Goal: Transaction & Acquisition: Purchase product/service

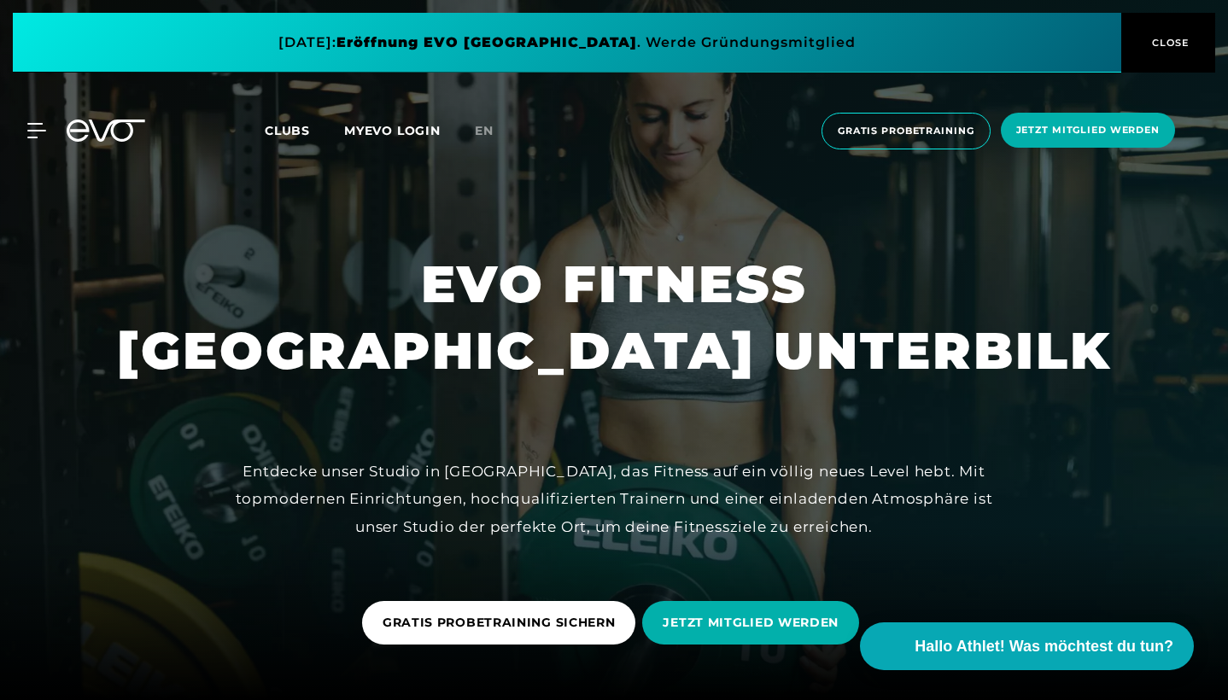
scroll to position [1, 0]
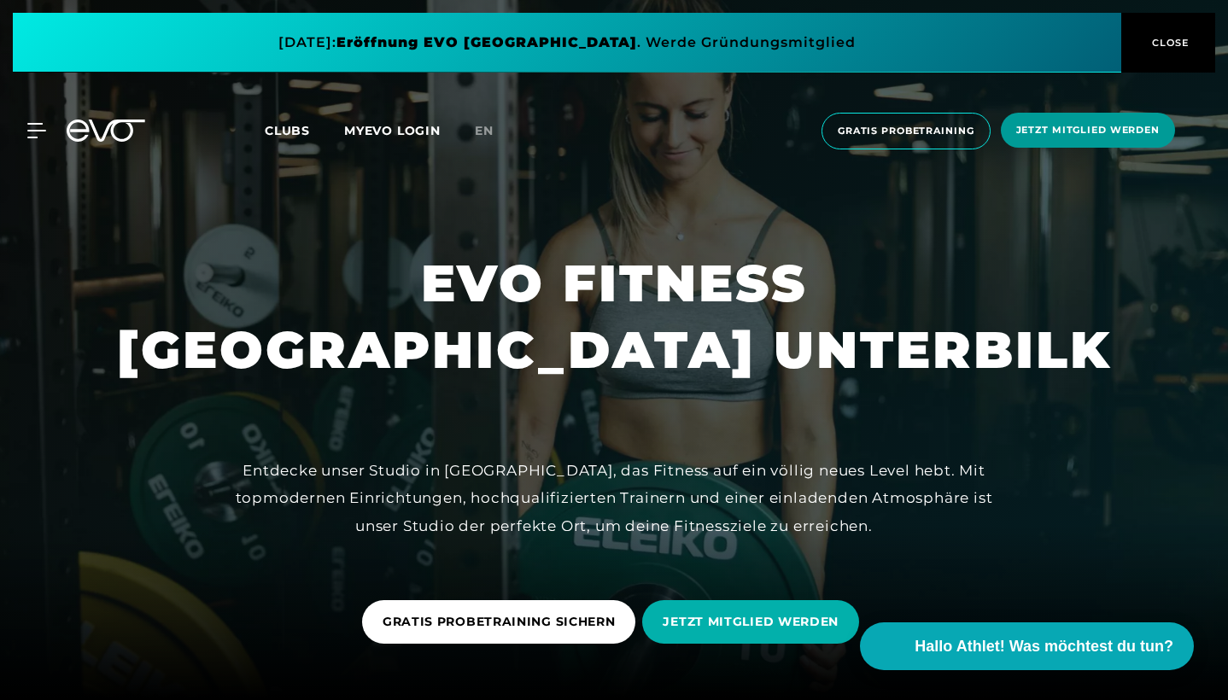
click at [1147, 140] on span "Jetzt Mitglied werden" at bounding box center [1088, 130] width 174 height 35
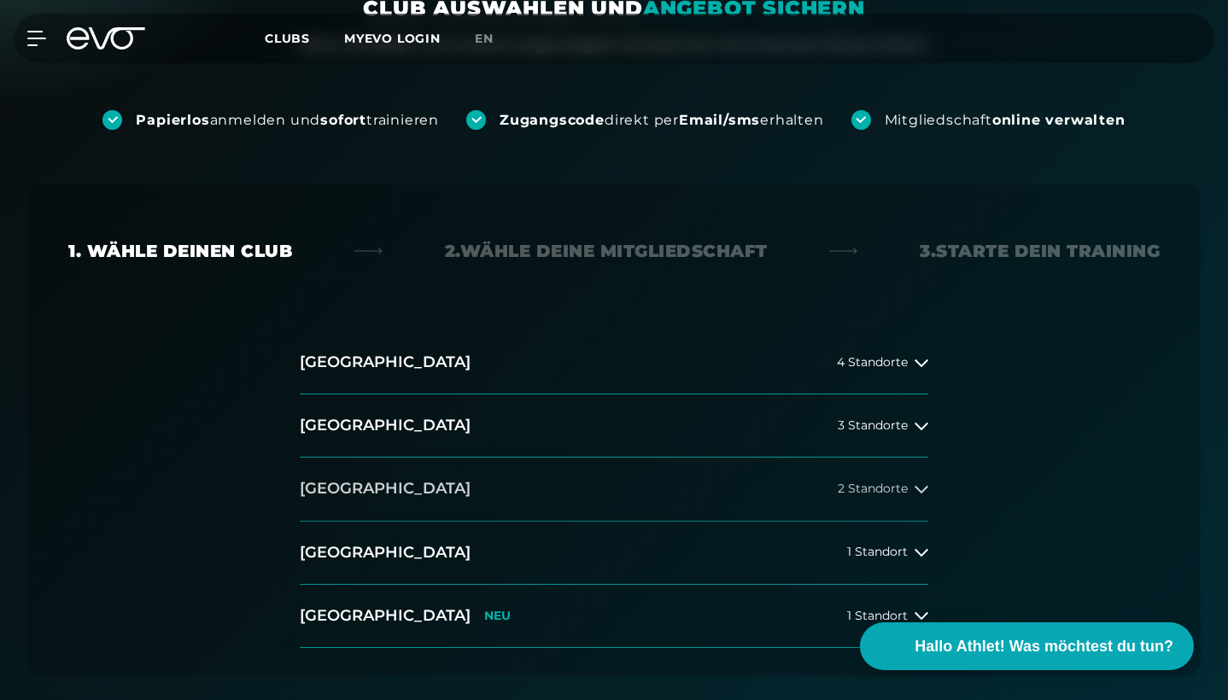
scroll to position [284, 0]
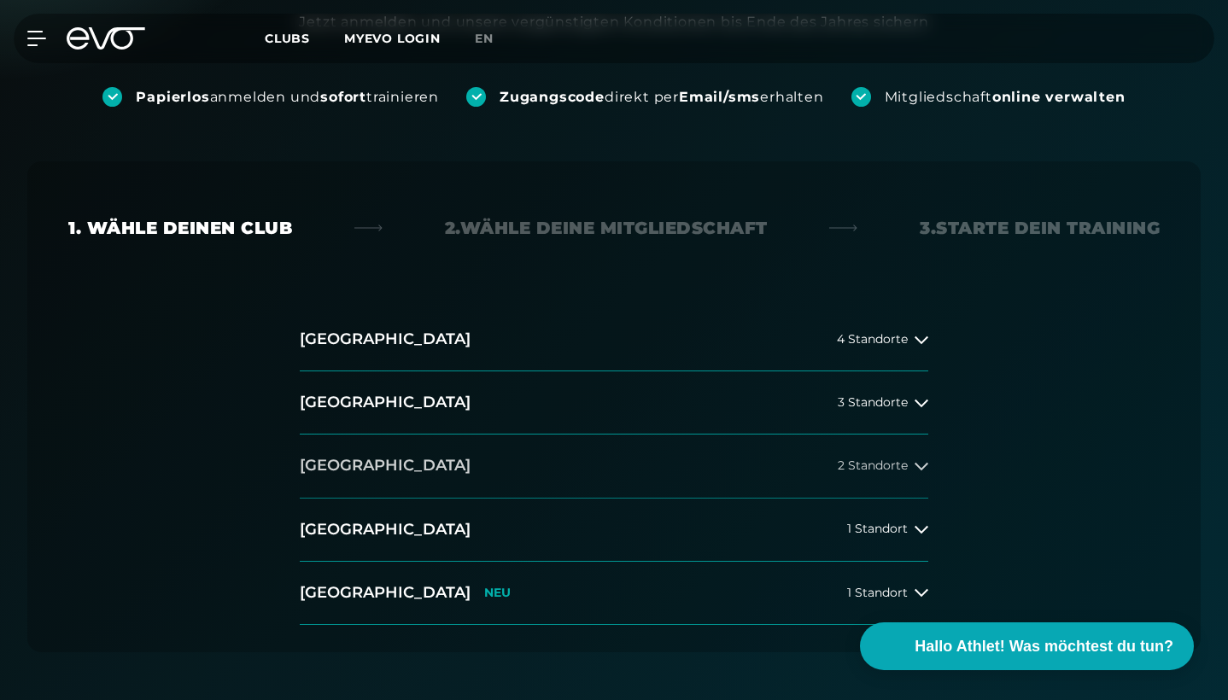
click at [897, 465] on span "2 Standorte" at bounding box center [872, 465] width 70 height 13
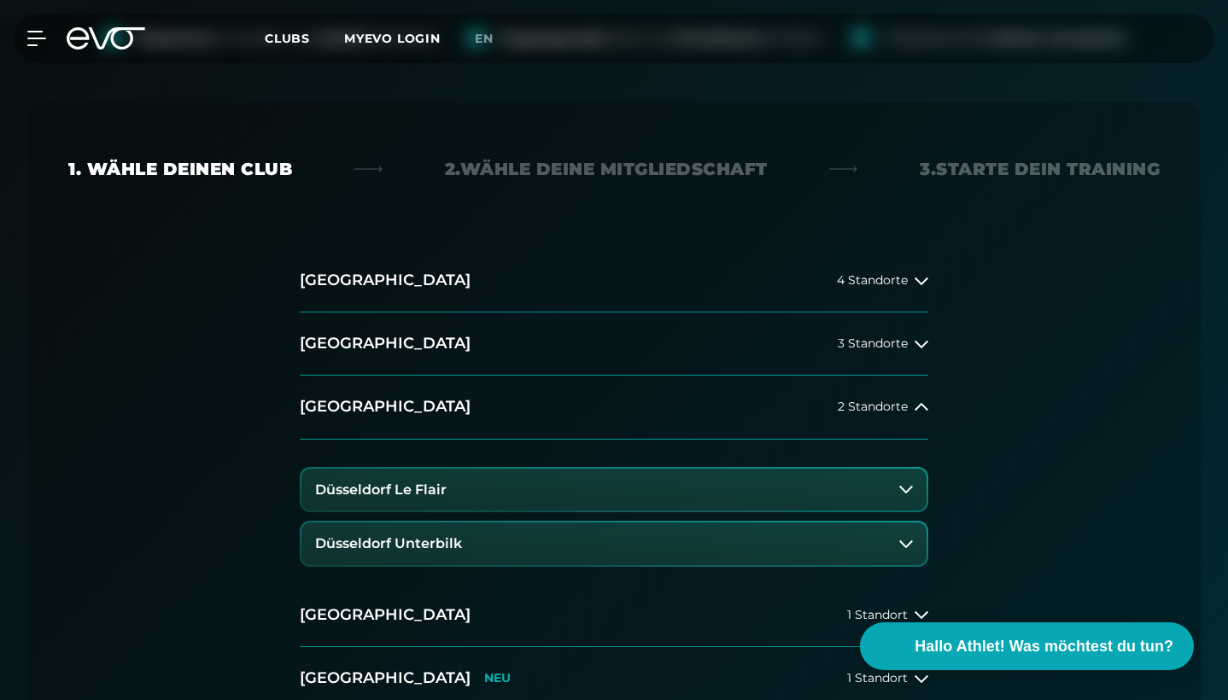
scroll to position [387, 0]
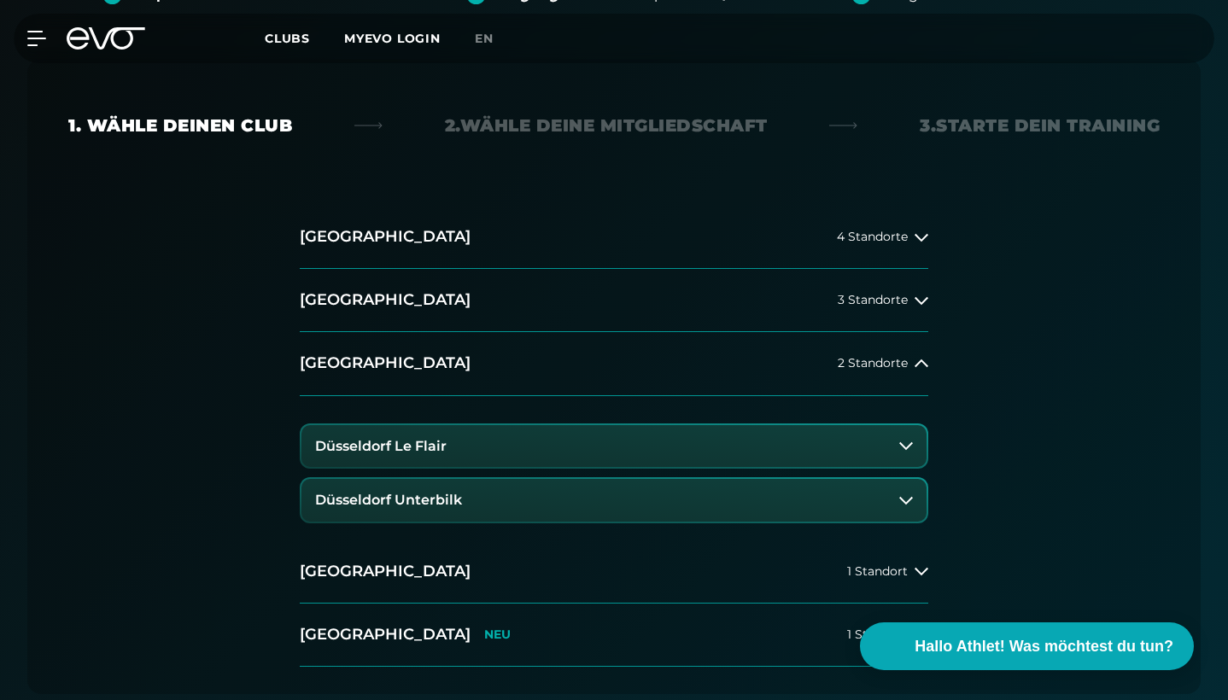
click at [549, 510] on button "Düsseldorf Unterbilk" at bounding box center [613, 500] width 625 height 43
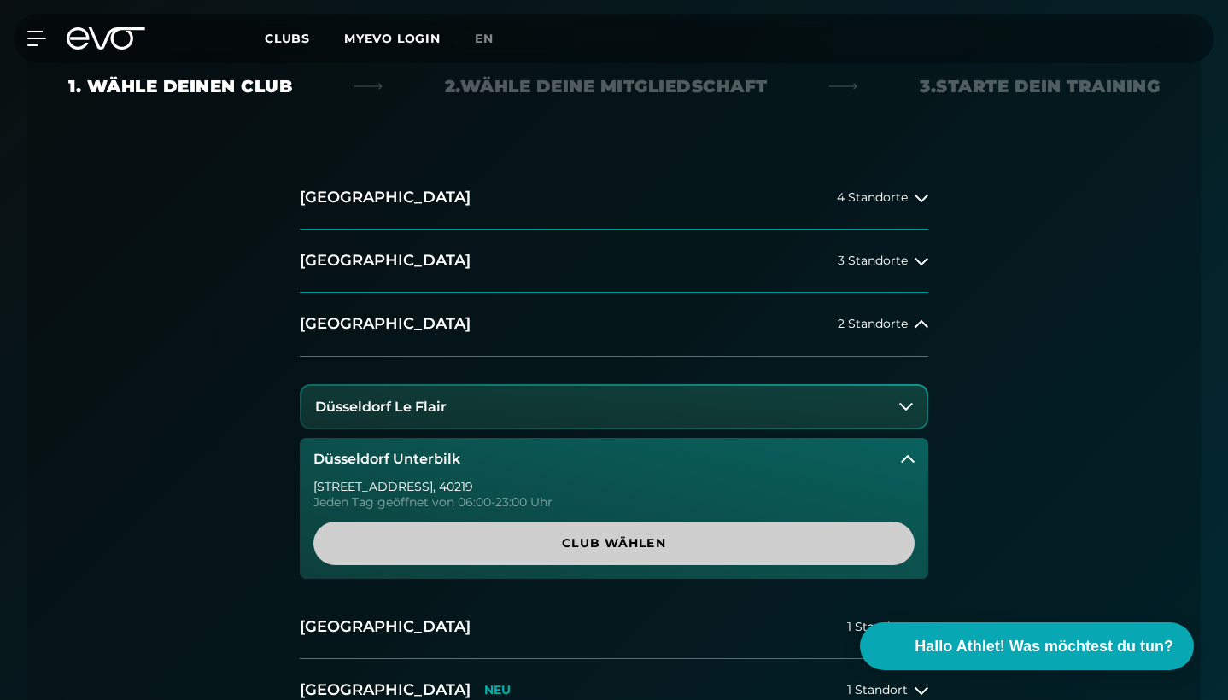
click at [635, 541] on span "Club wählen" at bounding box center [614, 543] width 560 height 18
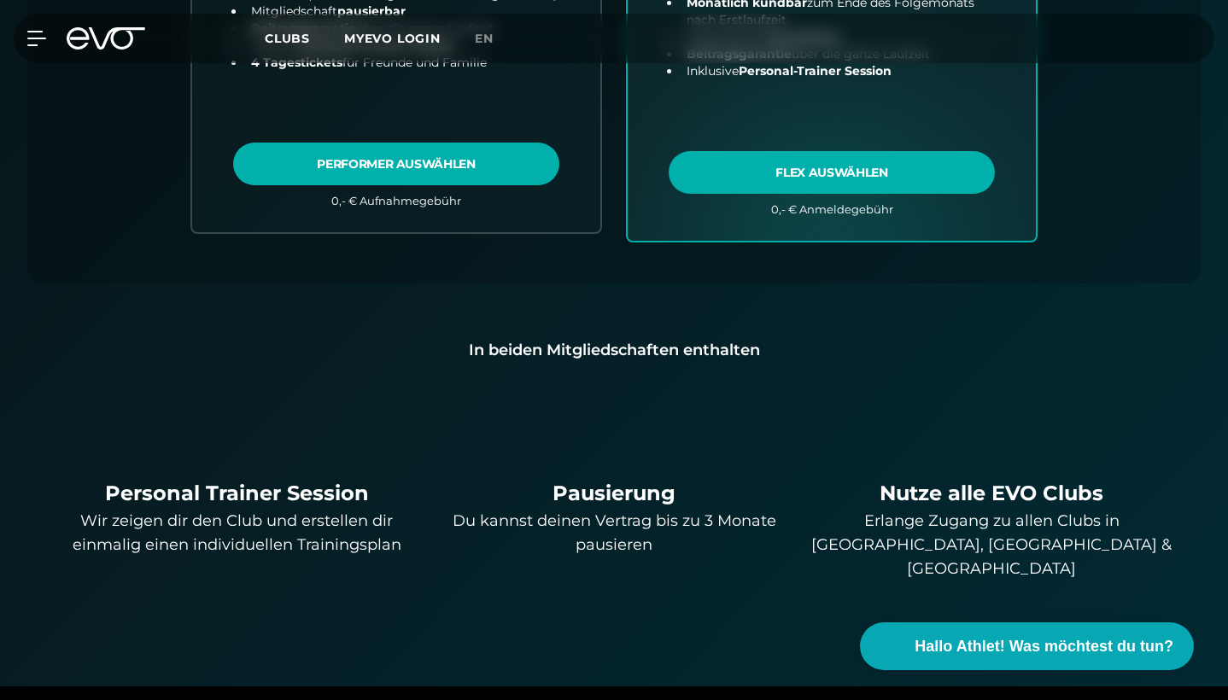
scroll to position [1112, 0]
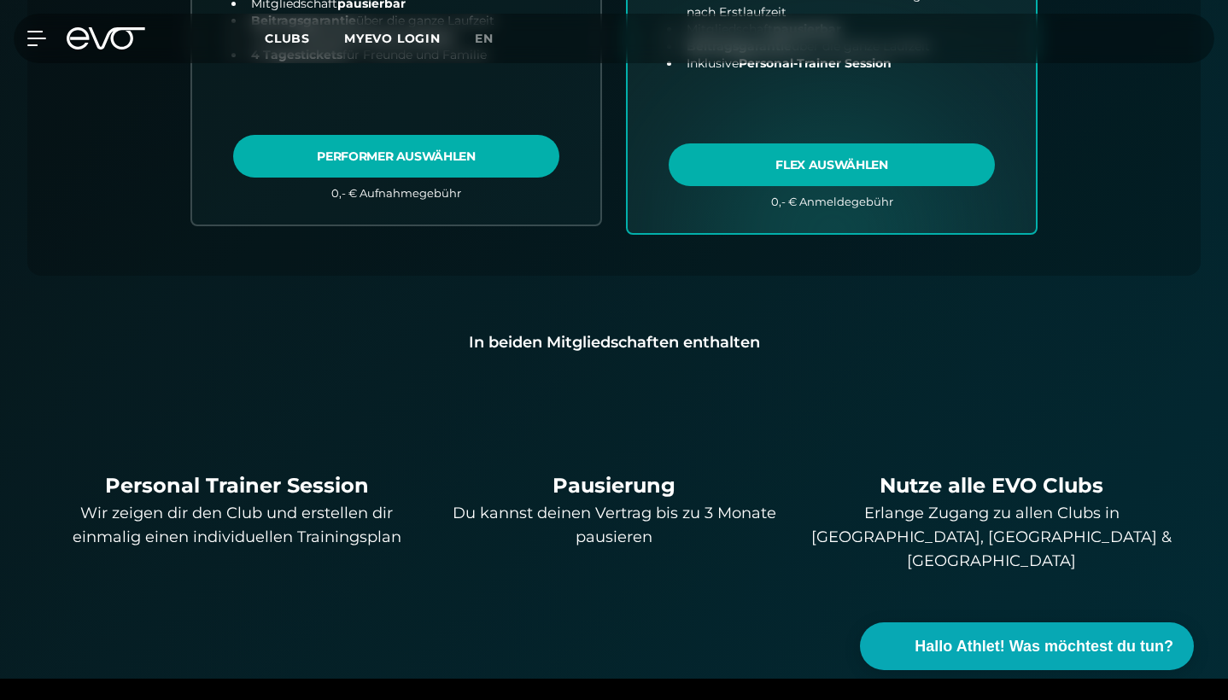
click at [528, 341] on div "In beiden Mitgliedschaften enthalten" at bounding box center [614, 342] width 1118 height 24
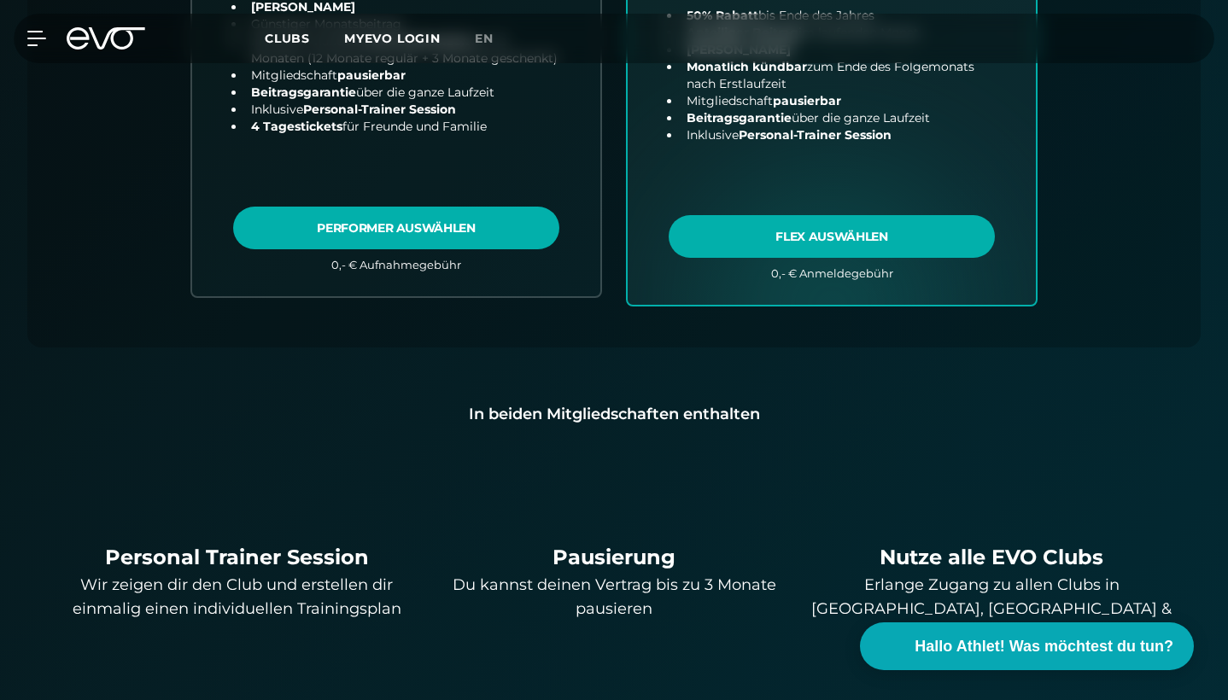
scroll to position [1076, 0]
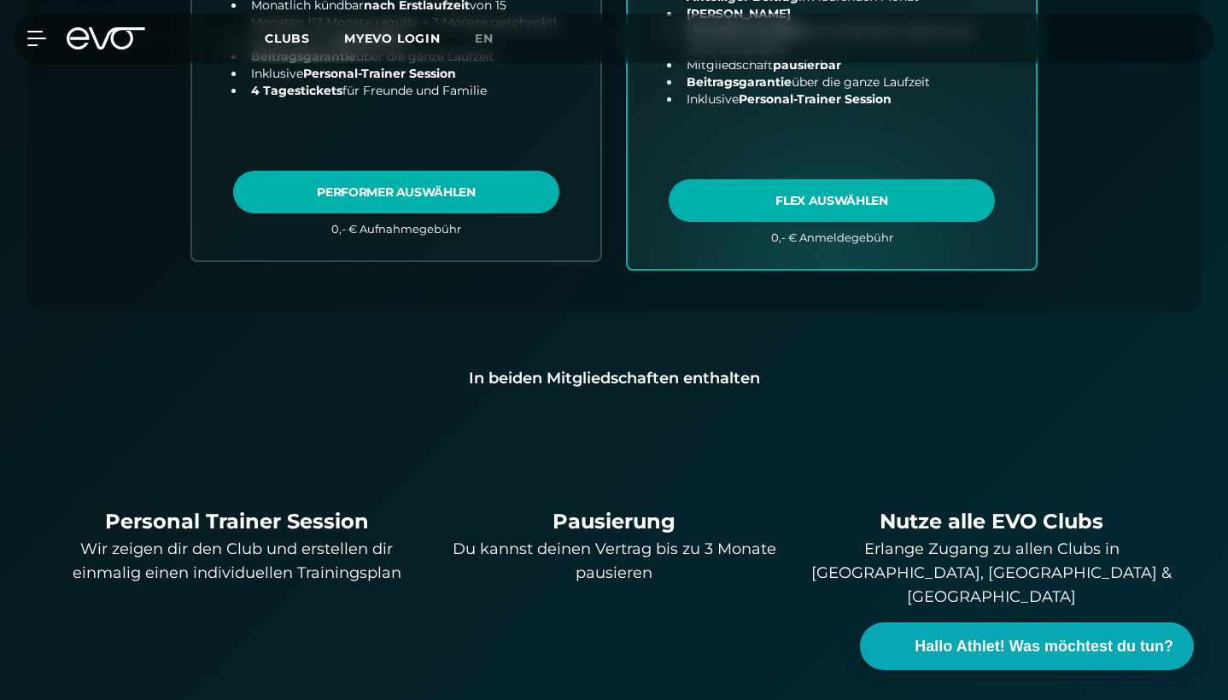
click at [572, 384] on div "In beiden Mitgliedschaften enthalten" at bounding box center [614, 378] width 1118 height 24
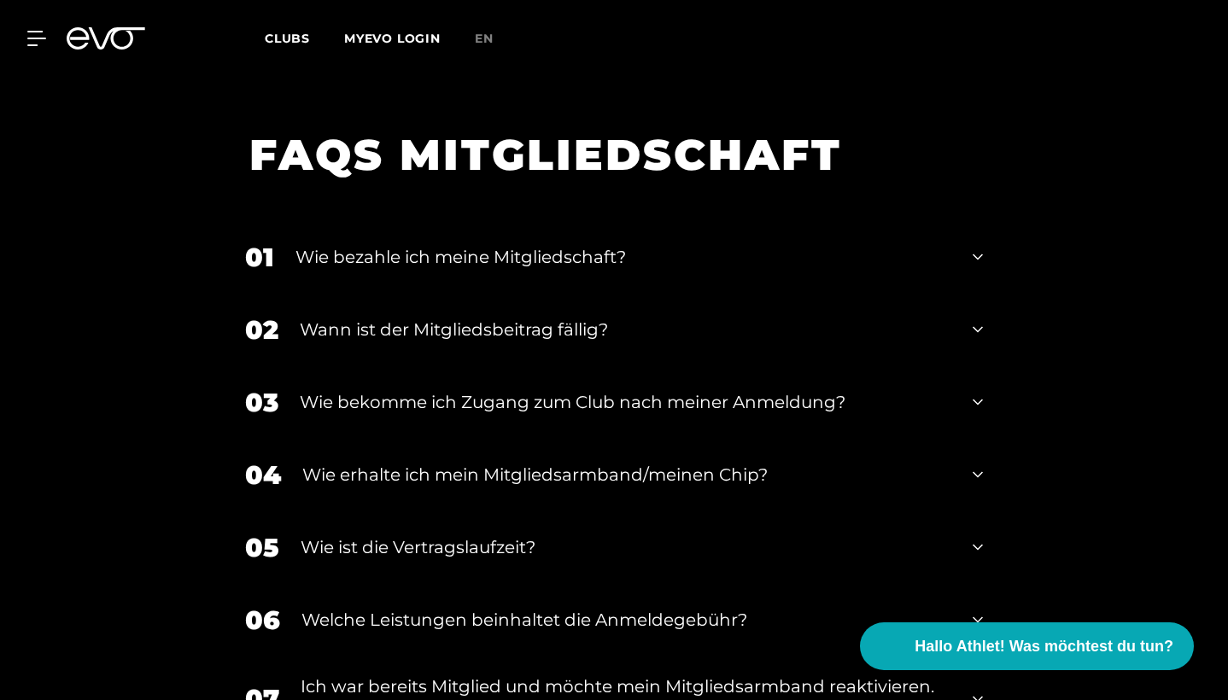
scroll to position [2774, 0]
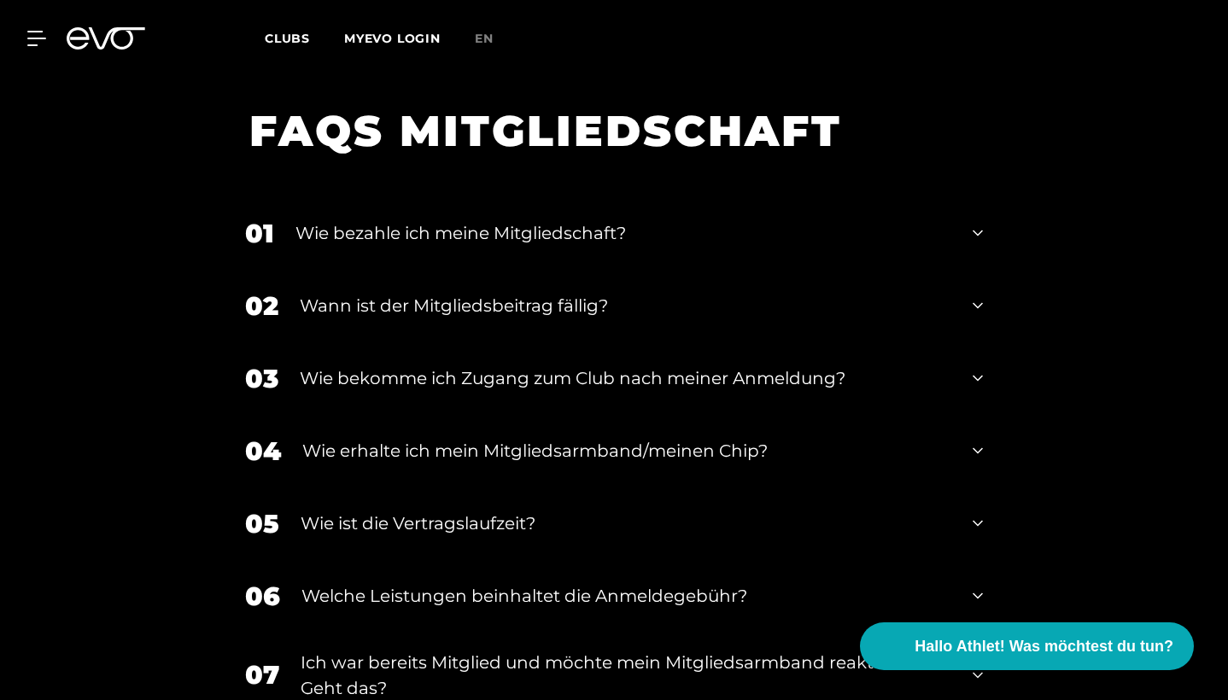
click at [466, 220] on div "Wie bezahle ich meine Mitgliedschaft?" at bounding box center [623, 233] width 656 height 26
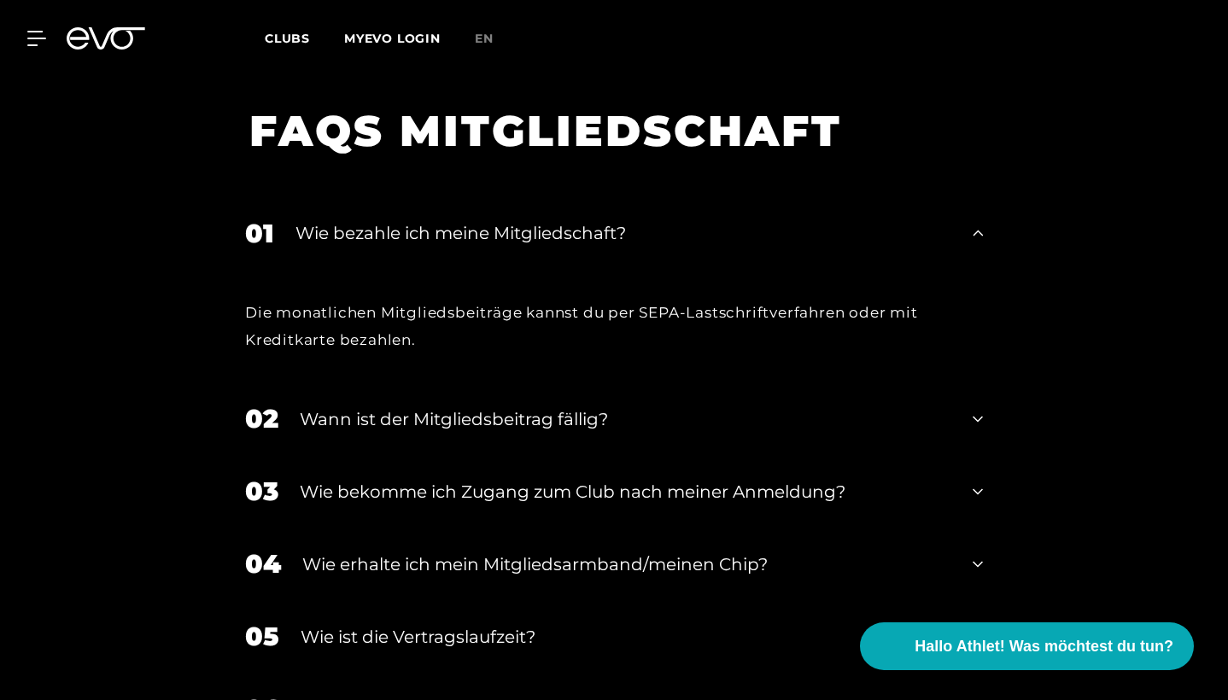
click at [472, 220] on div "Wie bezahle ich meine Mitgliedschaft?" at bounding box center [623, 233] width 656 height 26
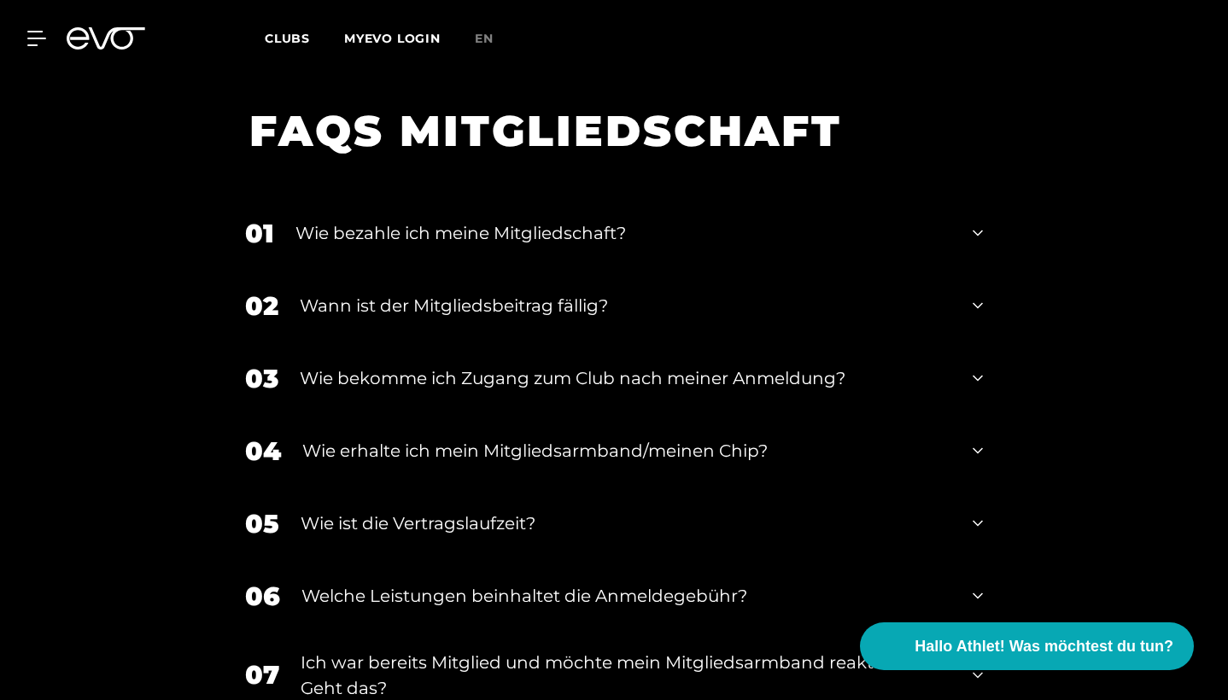
click at [444, 293] on div "Wann ist der Mitgliedsbeitrag fällig?" at bounding box center [625, 306] width 651 height 26
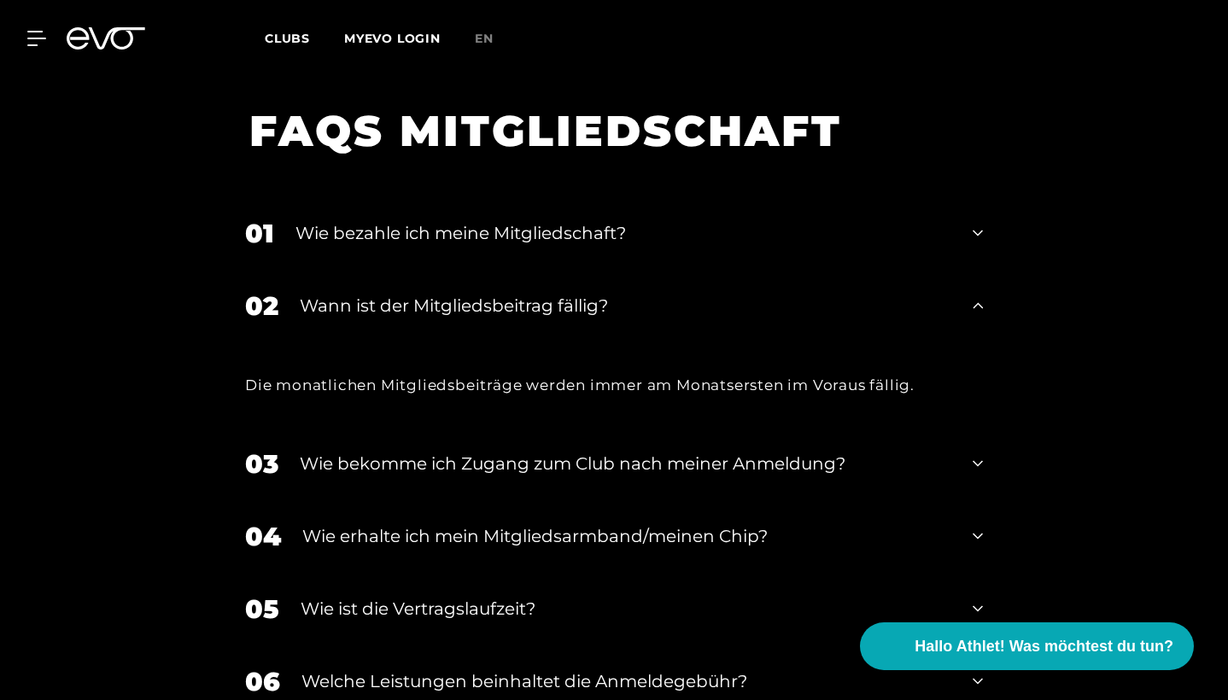
click at [444, 293] on div "Wann ist der Mitgliedsbeitrag fällig?" at bounding box center [625, 306] width 651 height 26
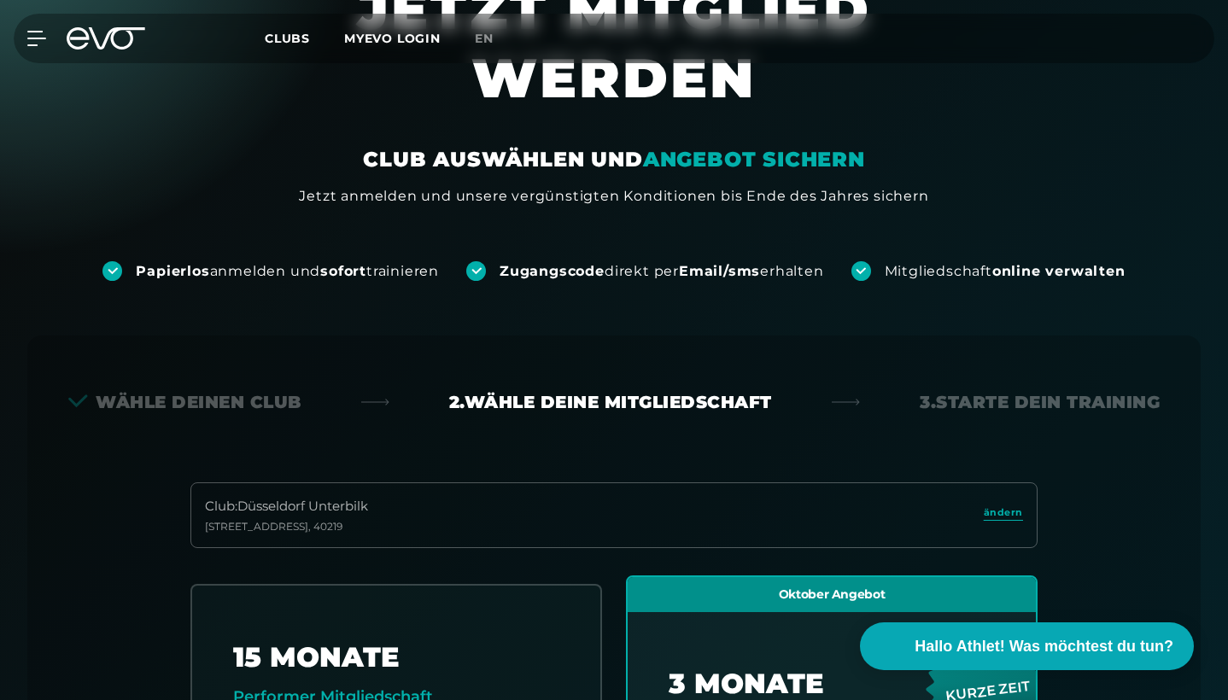
scroll to position [169, 0]
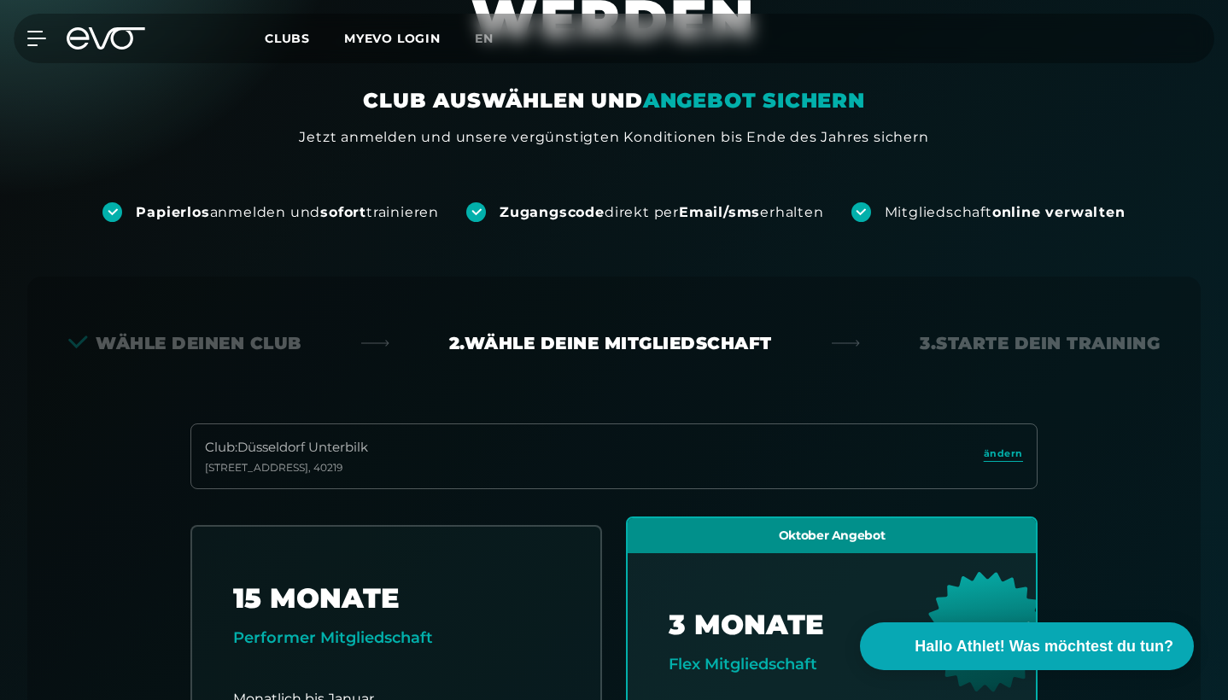
click at [249, 336] on div "Wähle deinen Club" at bounding box center [184, 343] width 233 height 24
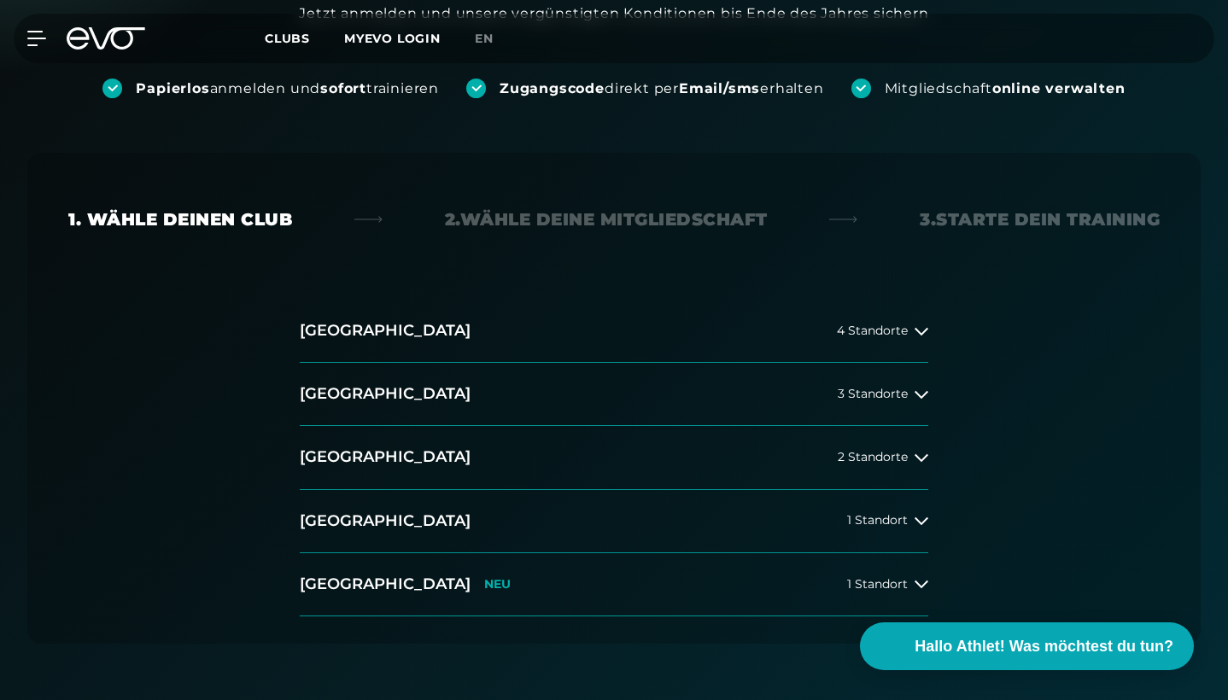
scroll to position [341, 0]
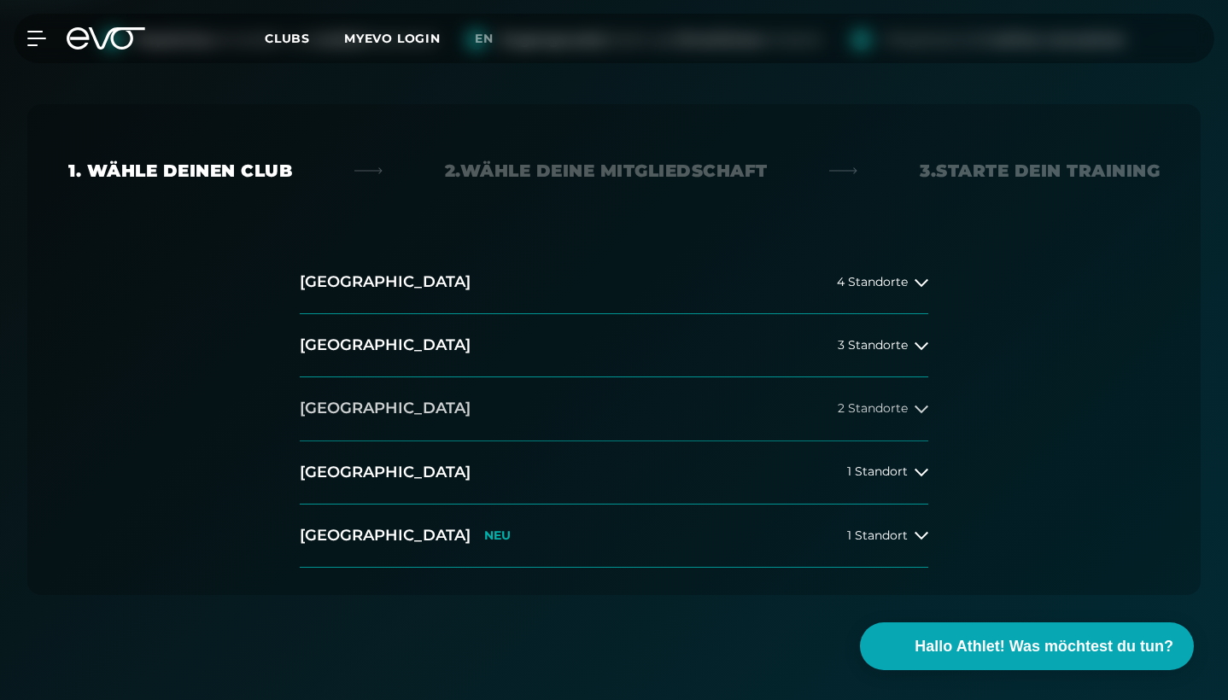
click at [391, 410] on button "[GEOGRAPHIC_DATA] 2 Standorte" at bounding box center [614, 408] width 628 height 63
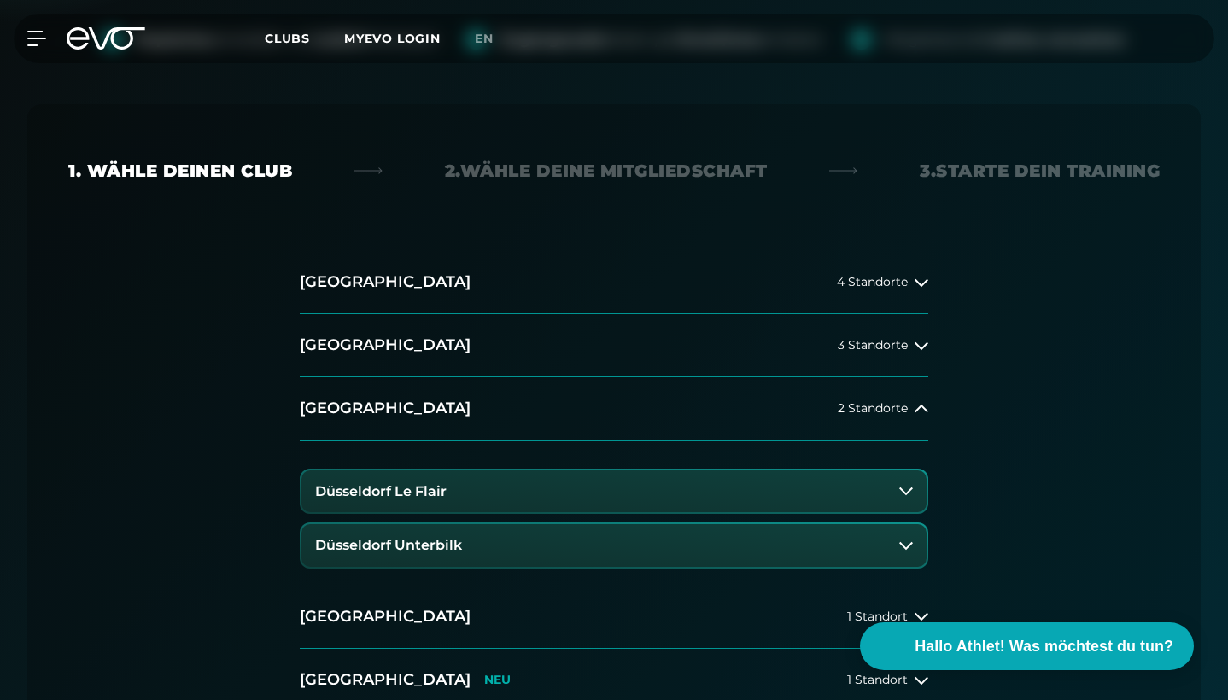
click at [417, 493] on h3 "Düsseldorf Le Flair" at bounding box center [380, 491] width 131 height 15
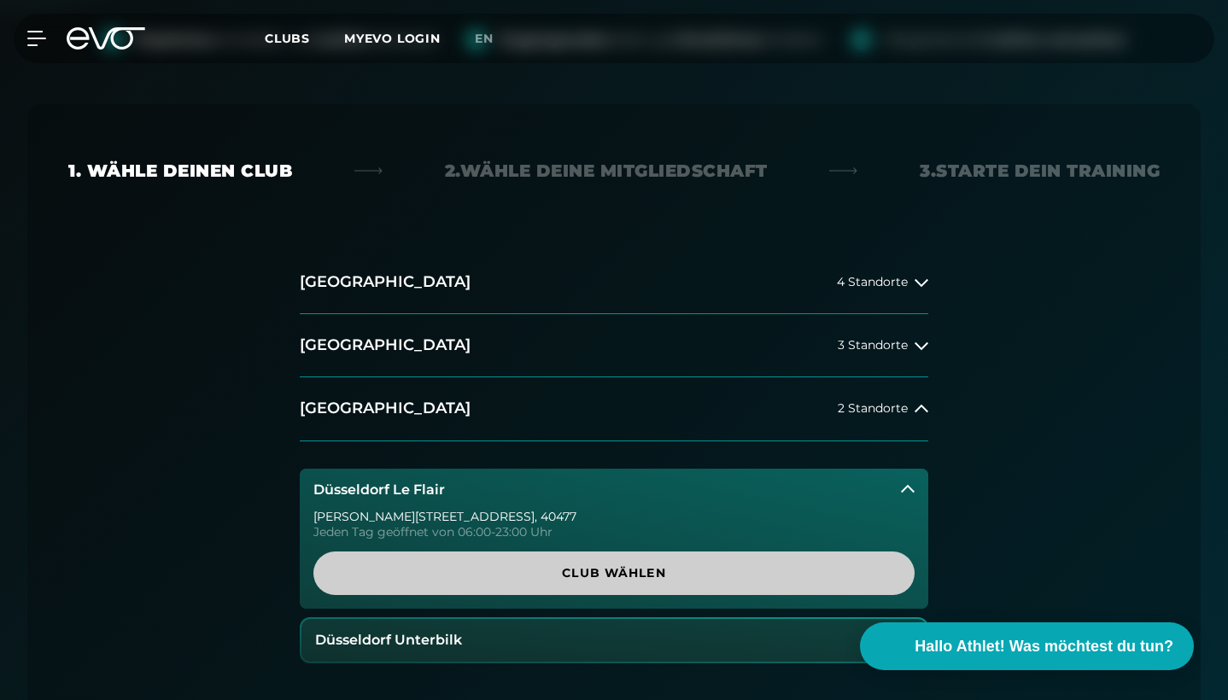
click at [540, 564] on span "Club wählen" at bounding box center [614, 573] width 560 height 18
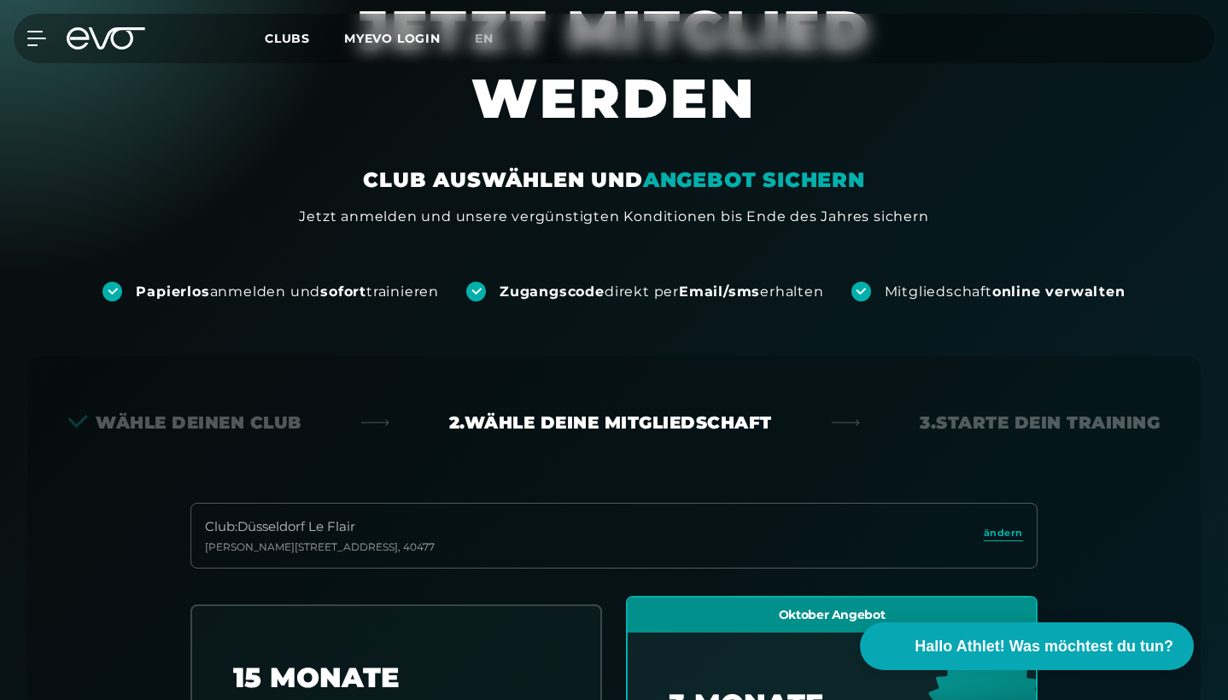
scroll to position [27, 0]
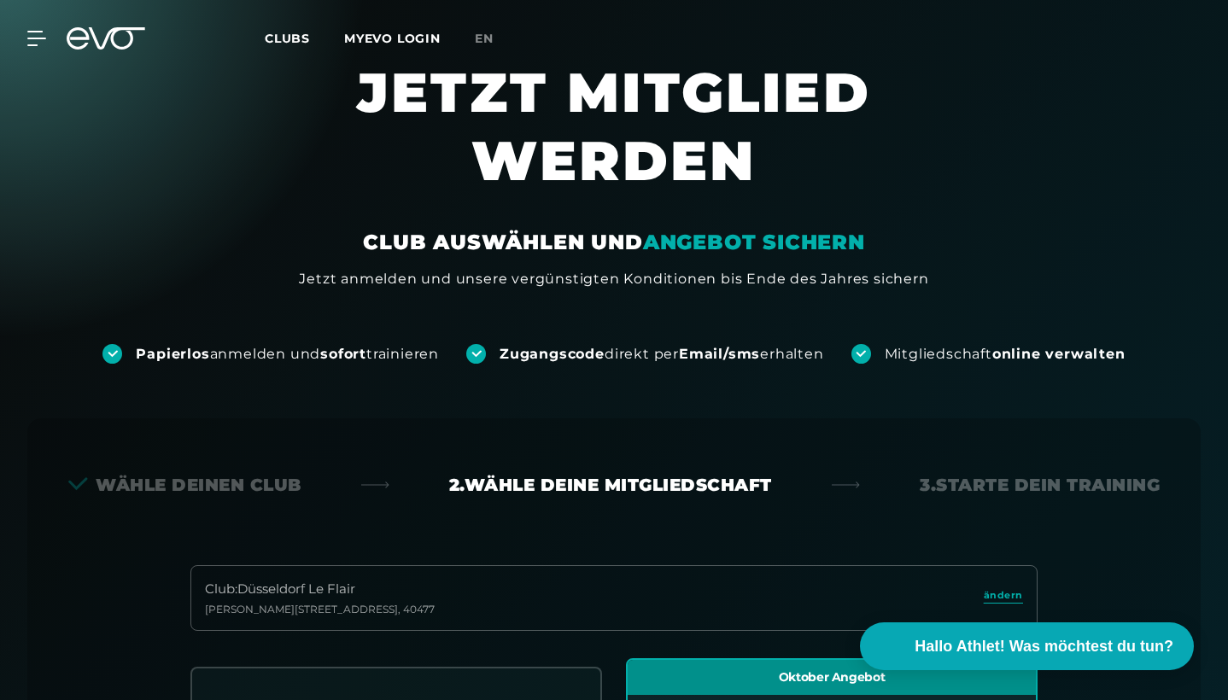
click at [321, 347] on strong "sofort" at bounding box center [343, 354] width 46 height 16
click at [233, 486] on div "Wähle deinen Club" at bounding box center [184, 485] width 233 height 24
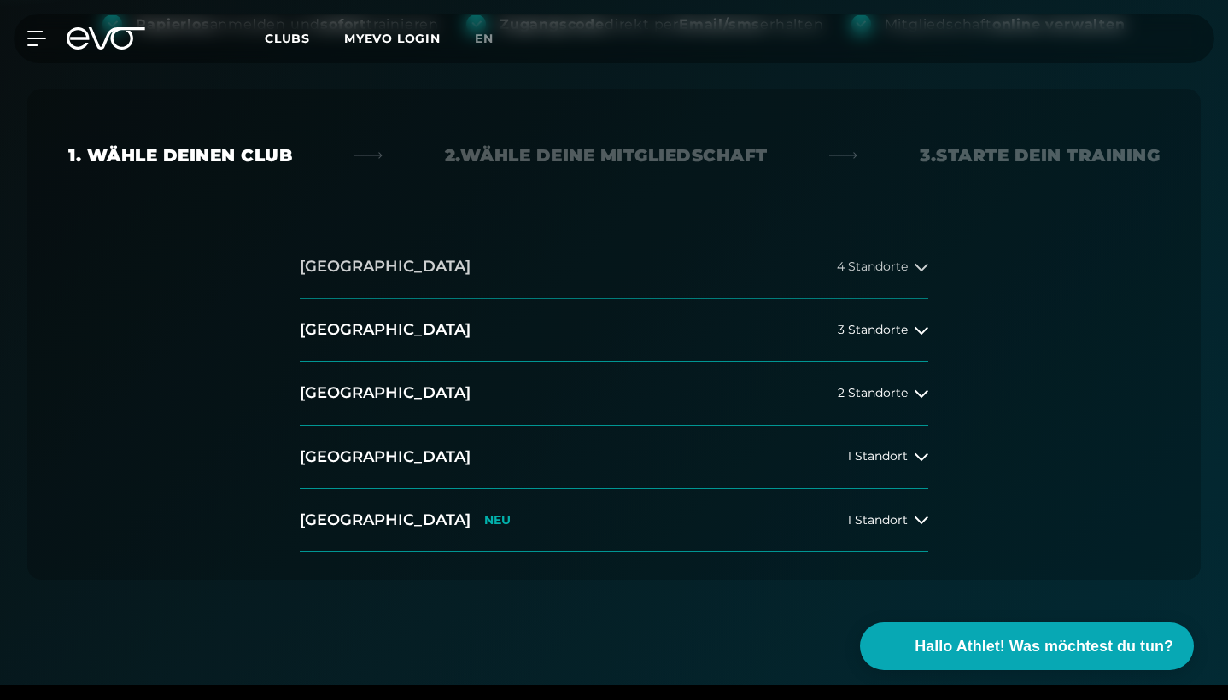
scroll to position [362, 0]
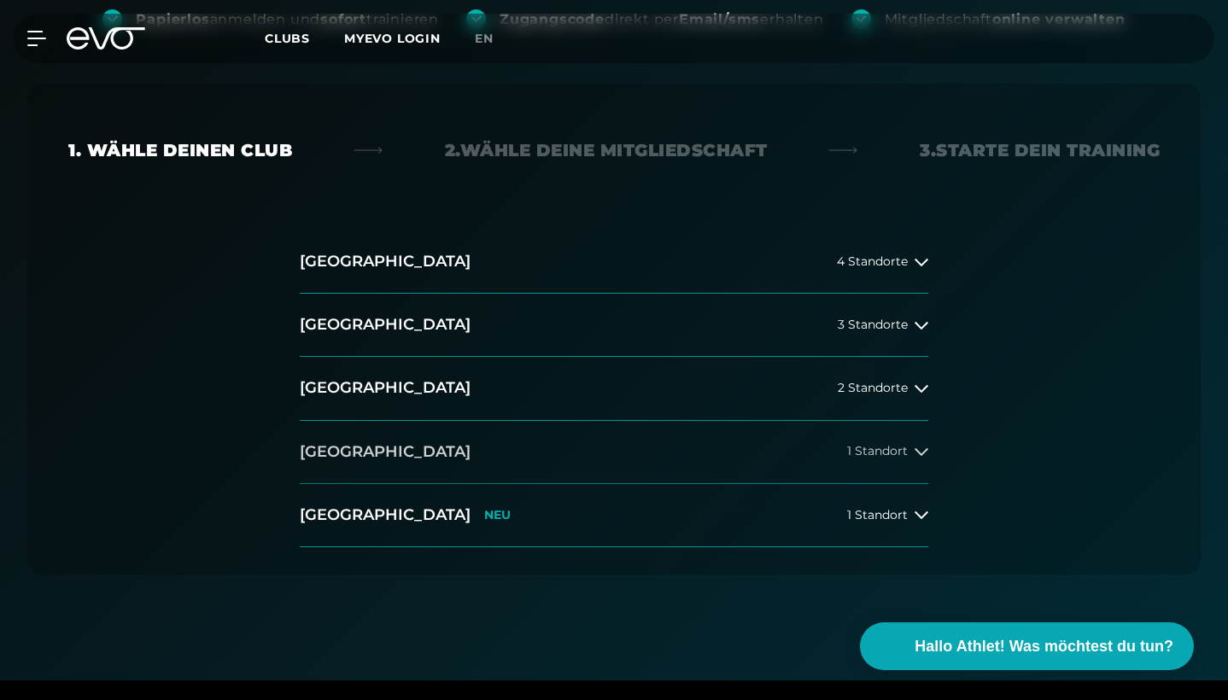
click at [876, 455] on span "1 Standort" at bounding box center [877, 451] width 61 height 13
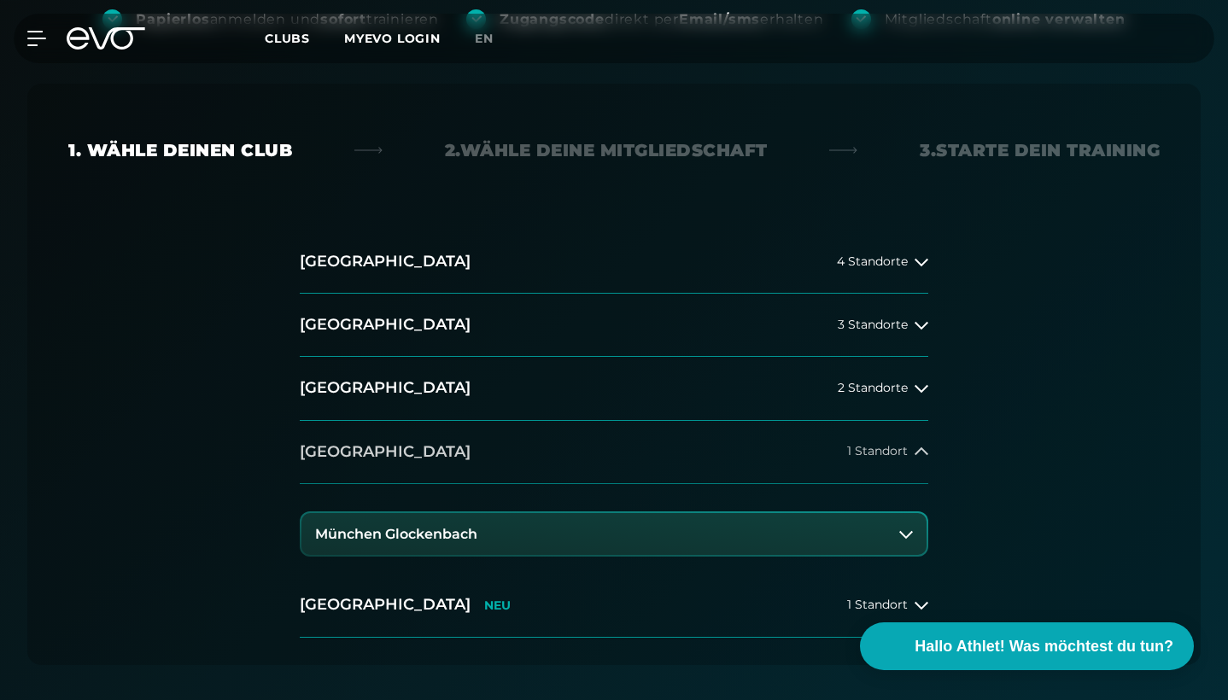
click at [872, 455] on span "1 Standort" at bounding box center [877, 451] width 61 height 13
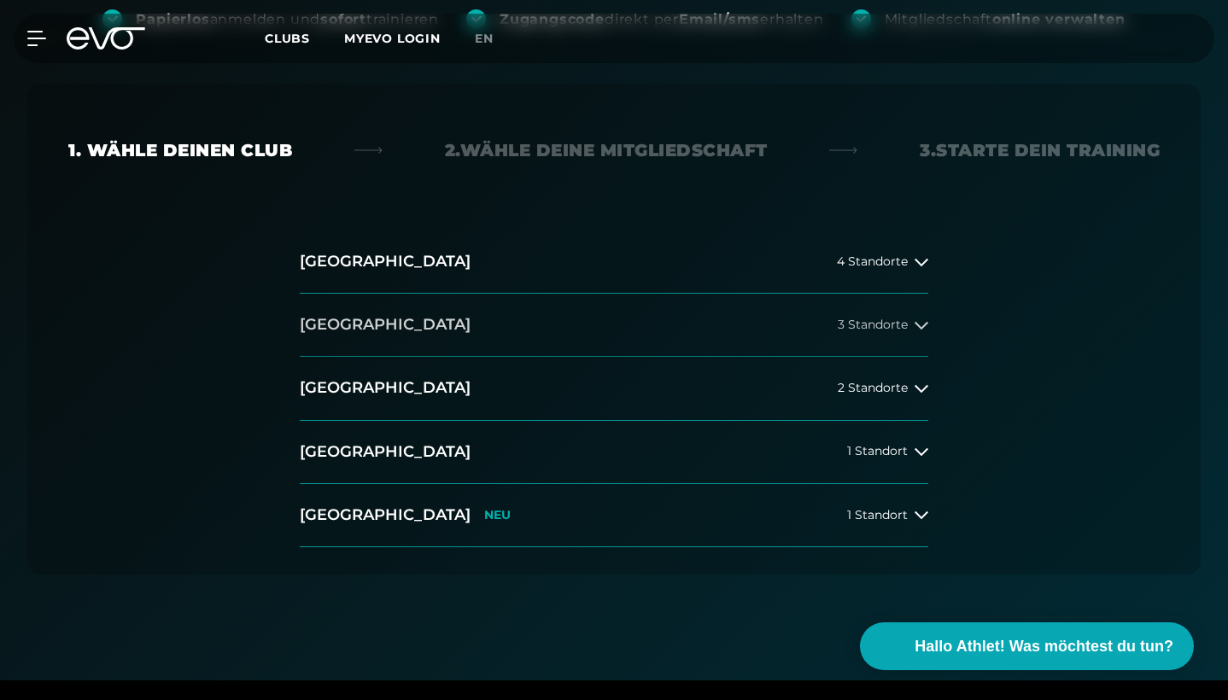
click at [884, 333] on button "[GEOGRAPHIC_DATA] 3 Standorte" at bounding box center [614, 325] width 628 height 63
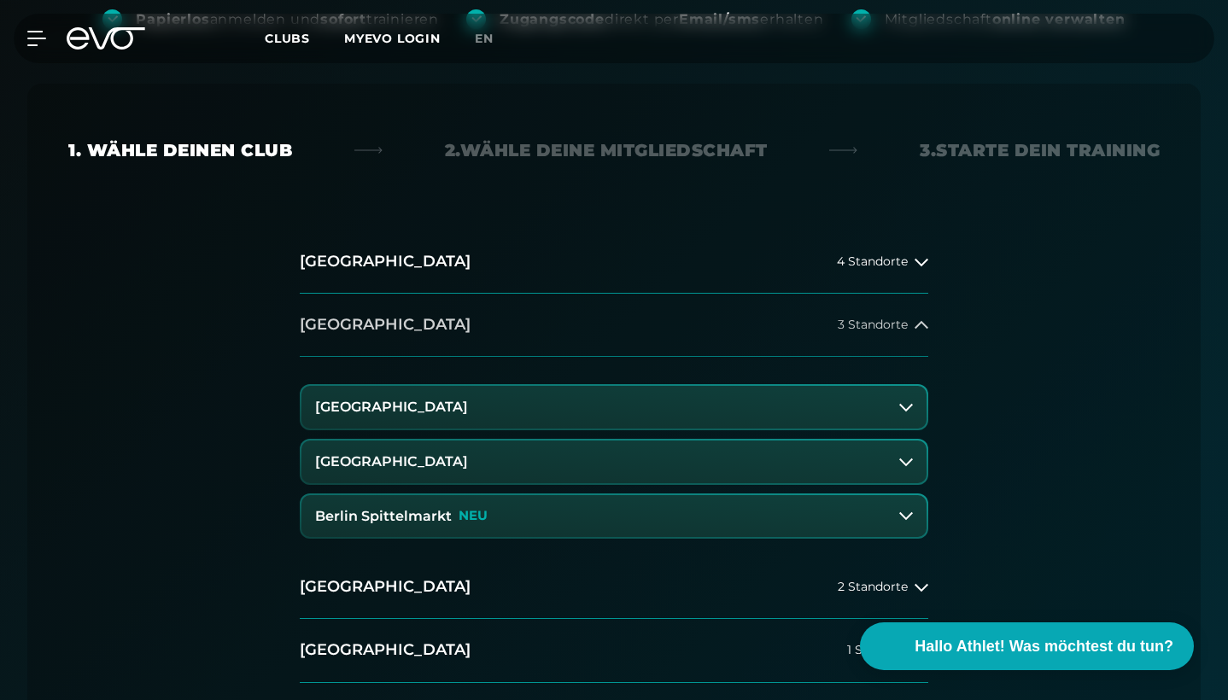
click at [884, 324] on span "3 Standorte" at bounding box center [872, 324] width 70 height 13
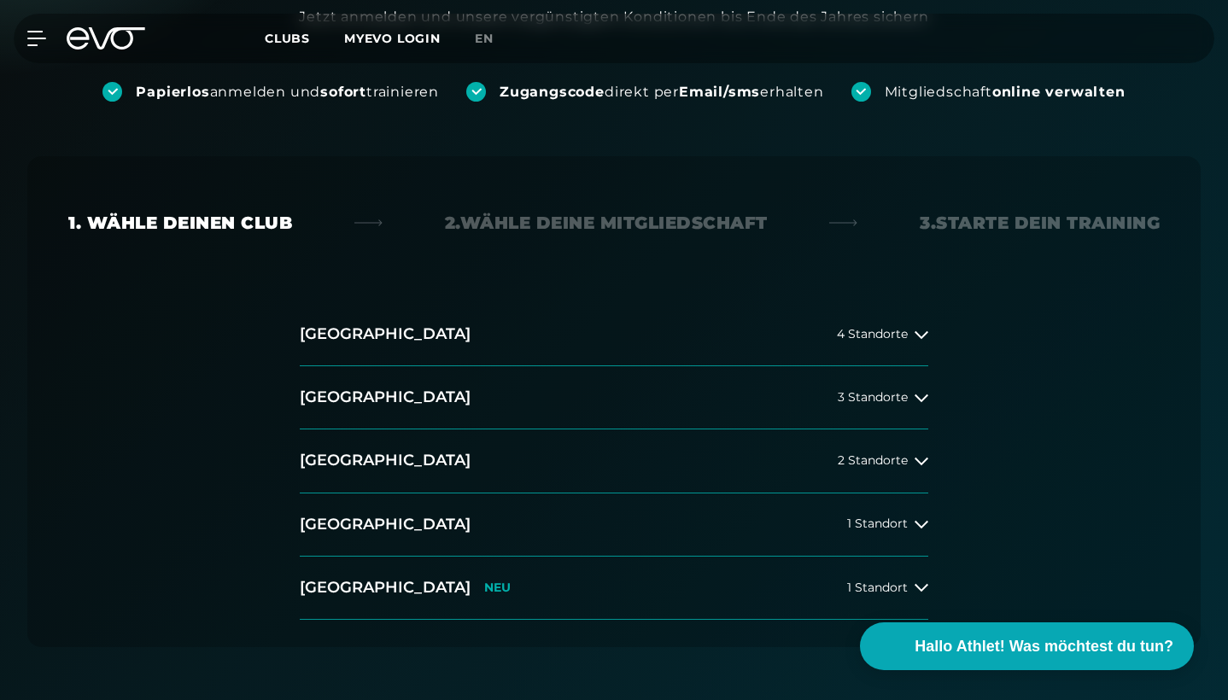
scroll to position [276, 0]
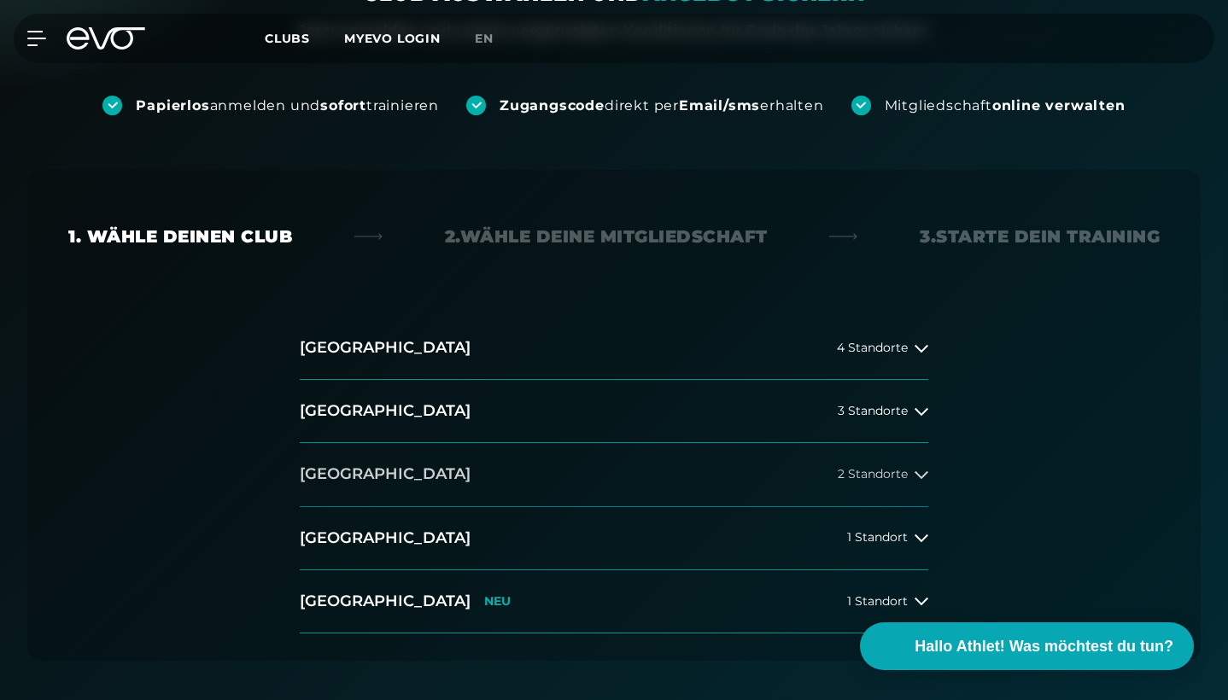
click at [382, 480] on h2 "[GEOGRAPHIC_DATA]" at bounding box center [385, 474] width 171 height 21
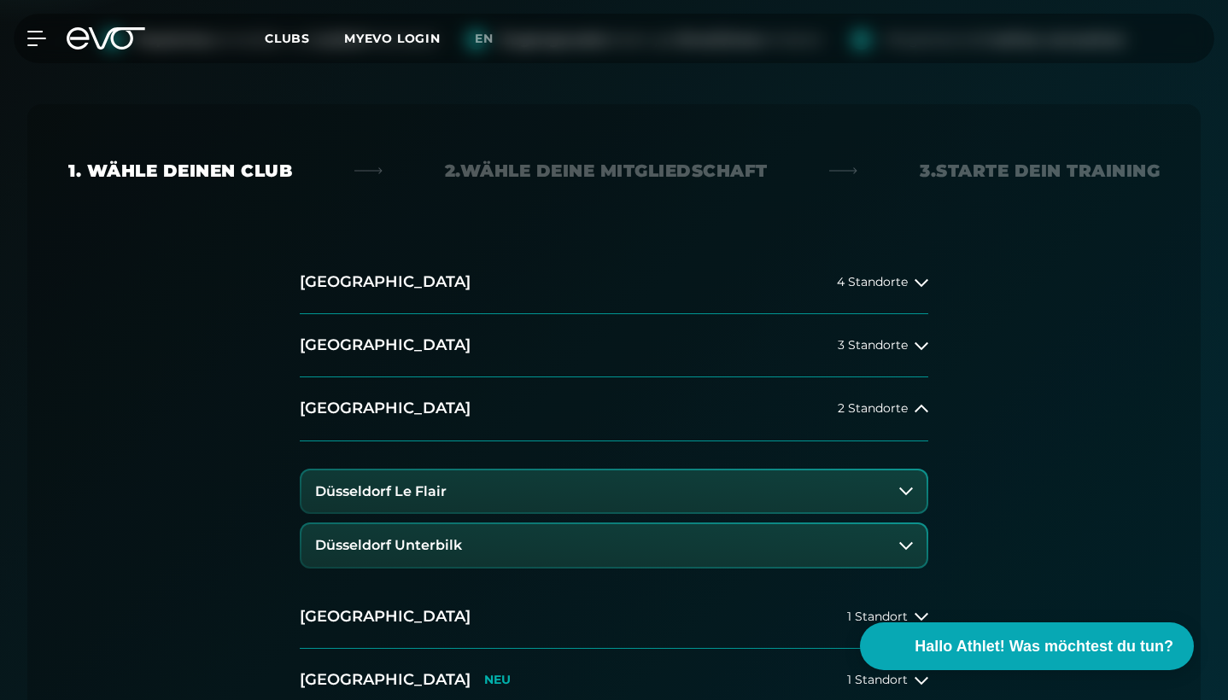
scroll to position [349, 0]
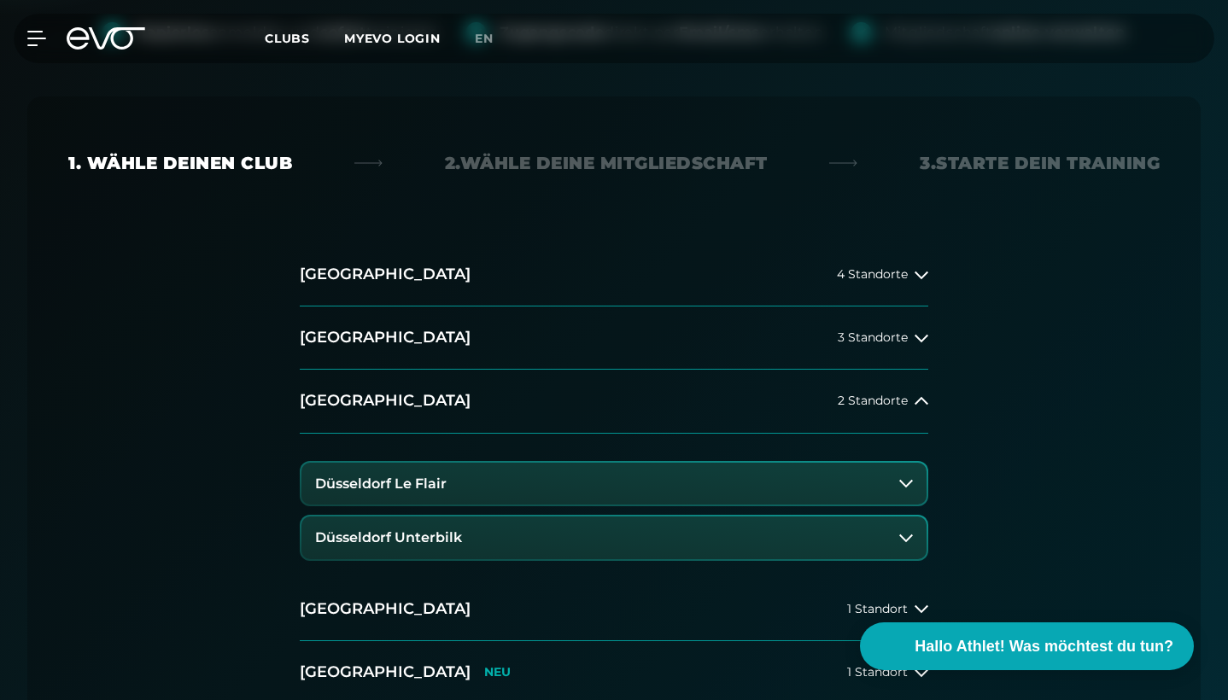
click at [522, 544] on button "Düsseldorf Unterbilk" at bounding box center [613, 537] width 625 height 43
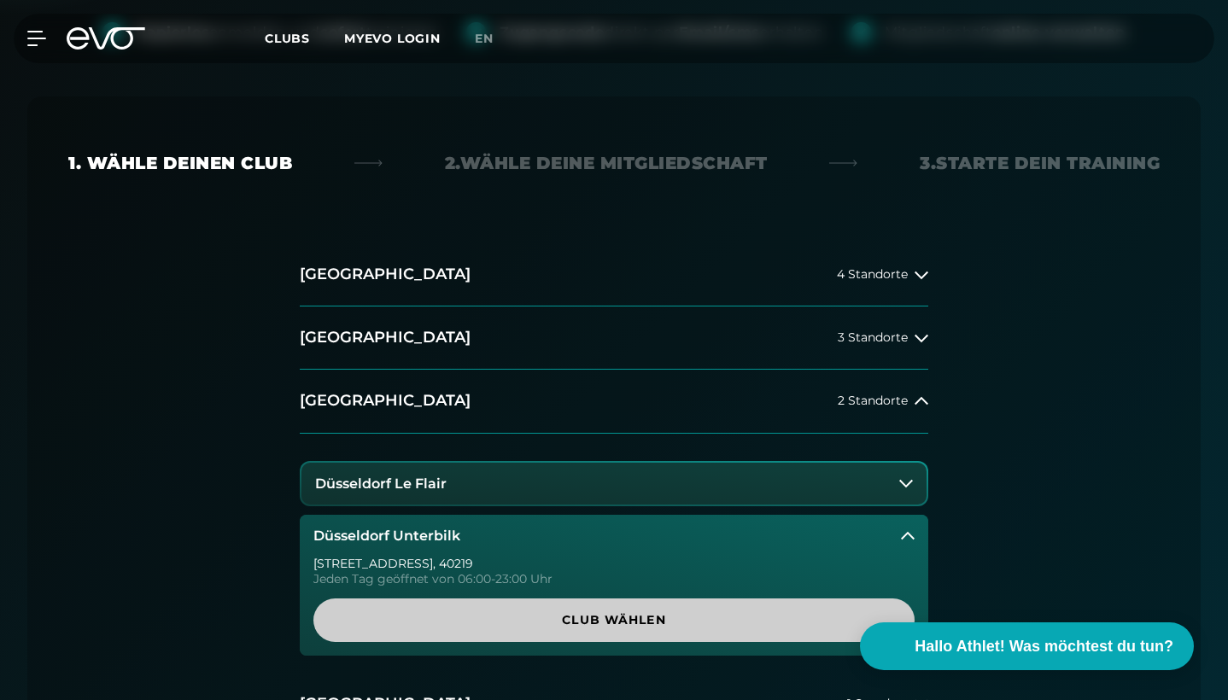
click at [604, 621] on span "Club wählen" at bounding box center [614, 620] width 560 height 18
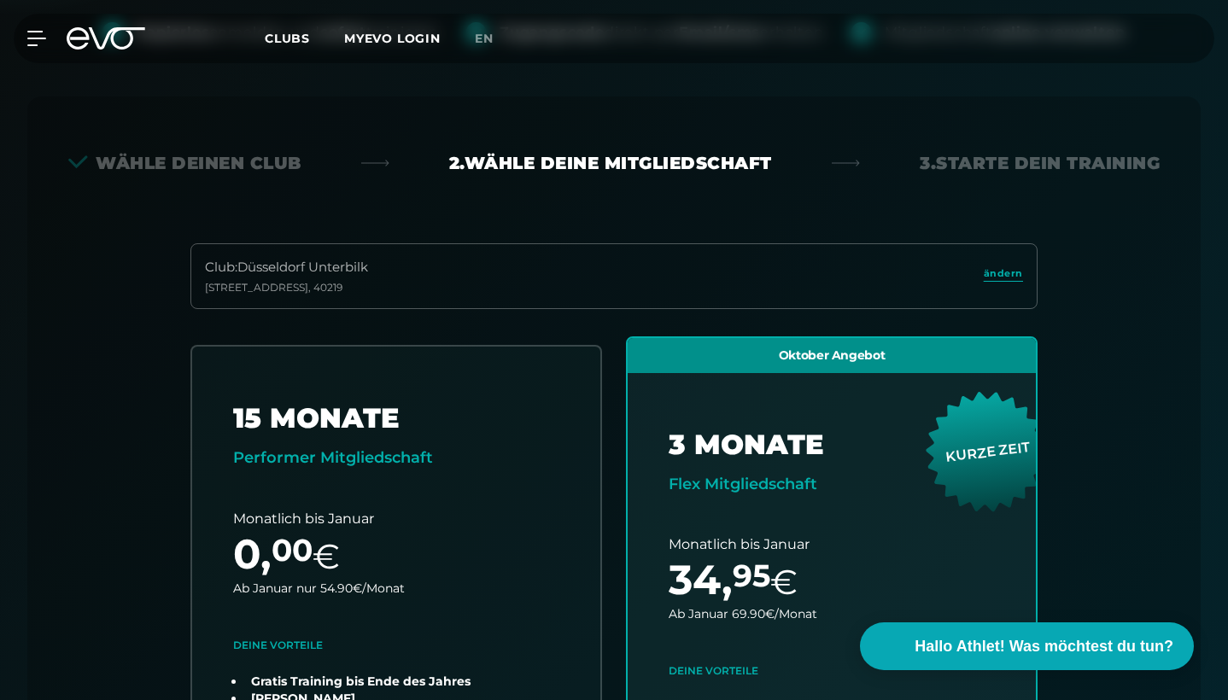
scroll to position [446, 0]
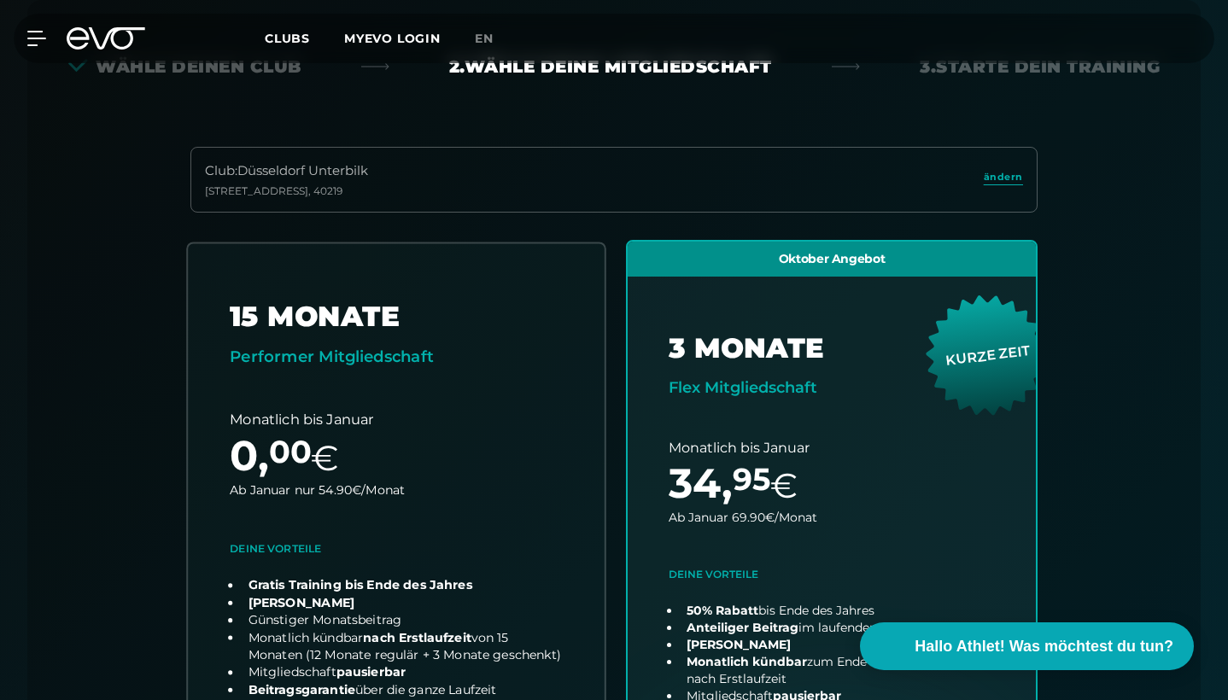
click at [511, 447] on link "choose plan" at bounding box center [396, 570] width 417 height 654
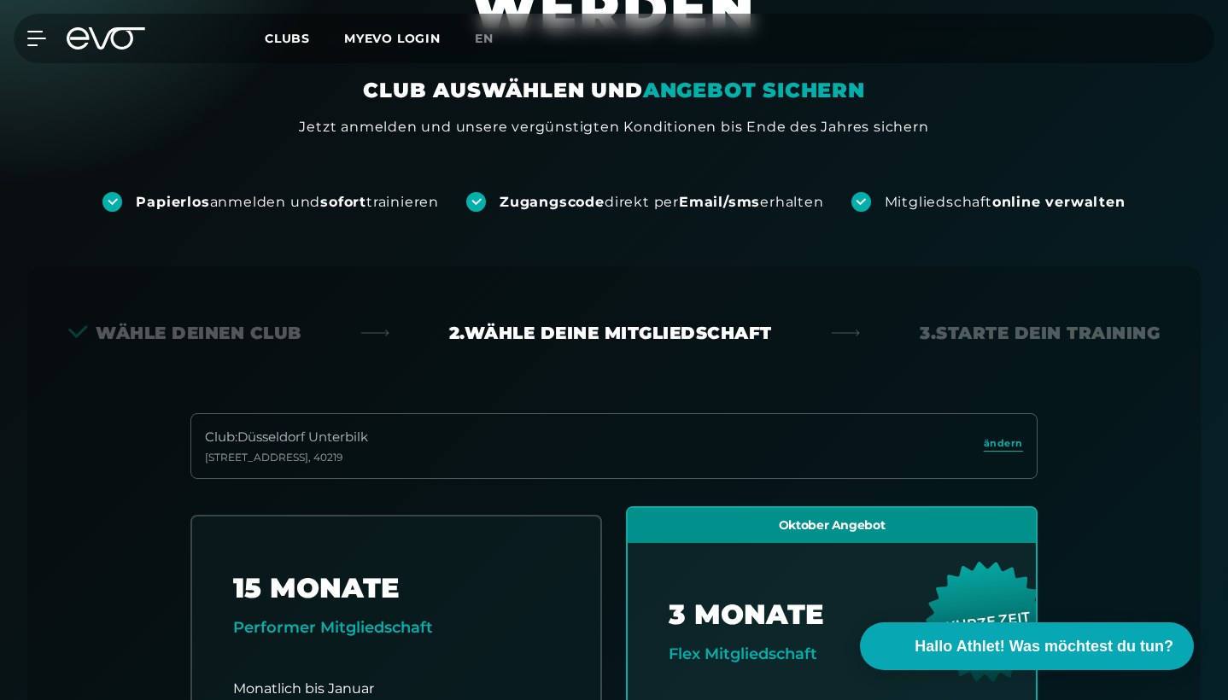
scroll to position [151, 0]
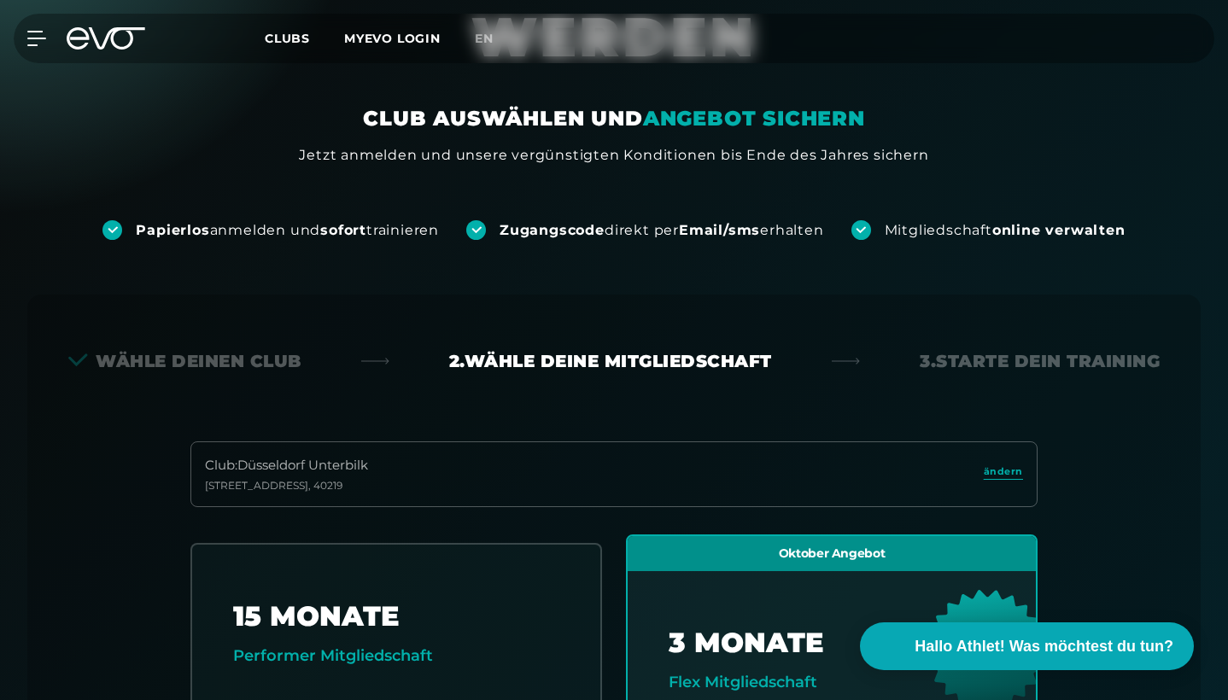
click at [939, 355] on div "3. Starte dein Training" at bounding box center [1039, 361] width 240 height 24
click at [854, 361] on icon at bounding box center [845, 361] width 28 height 6
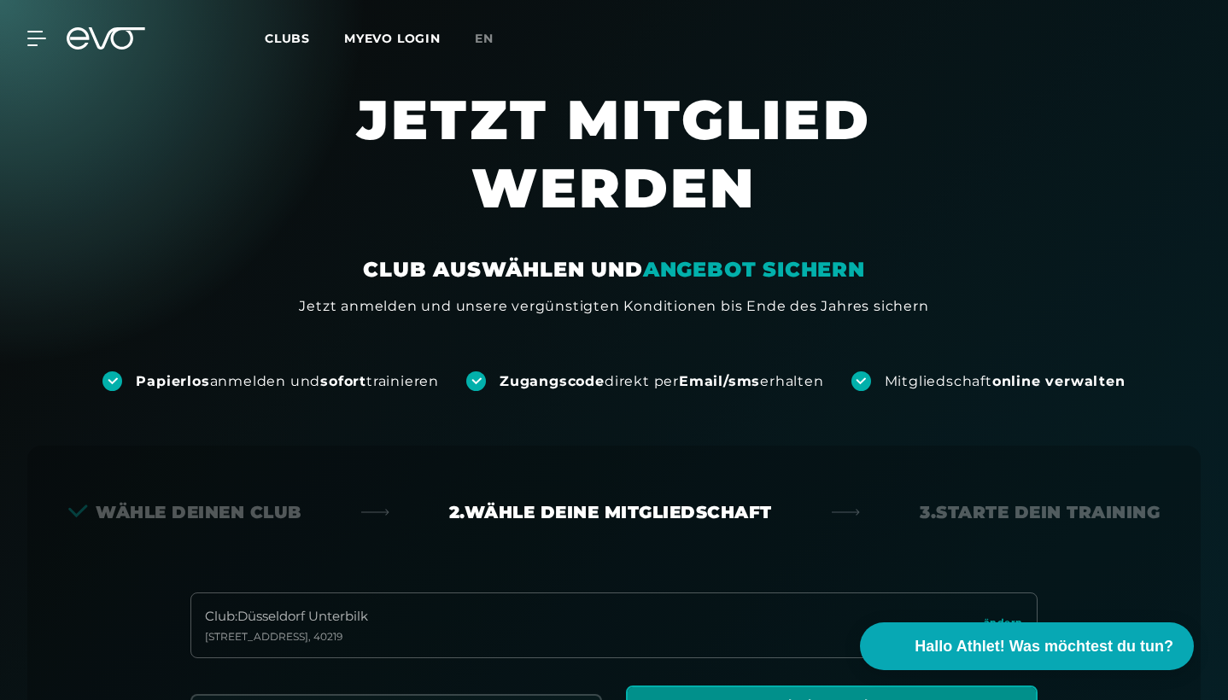
scroll to position [0, 0]
click at [39, 40] on icon at bounding box center [39, 38] width 25 height 15
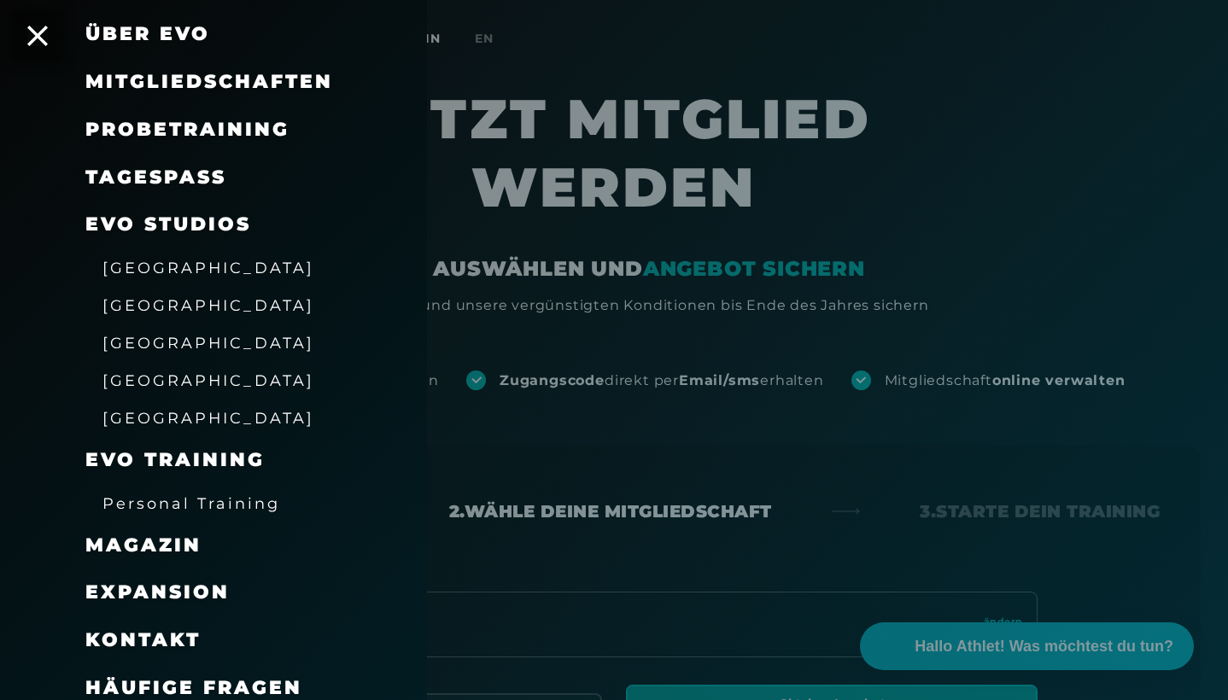
scroll to position [122, 0]
click at [646, 258] on div at bounding box center [614, 350] width 1228 height 700
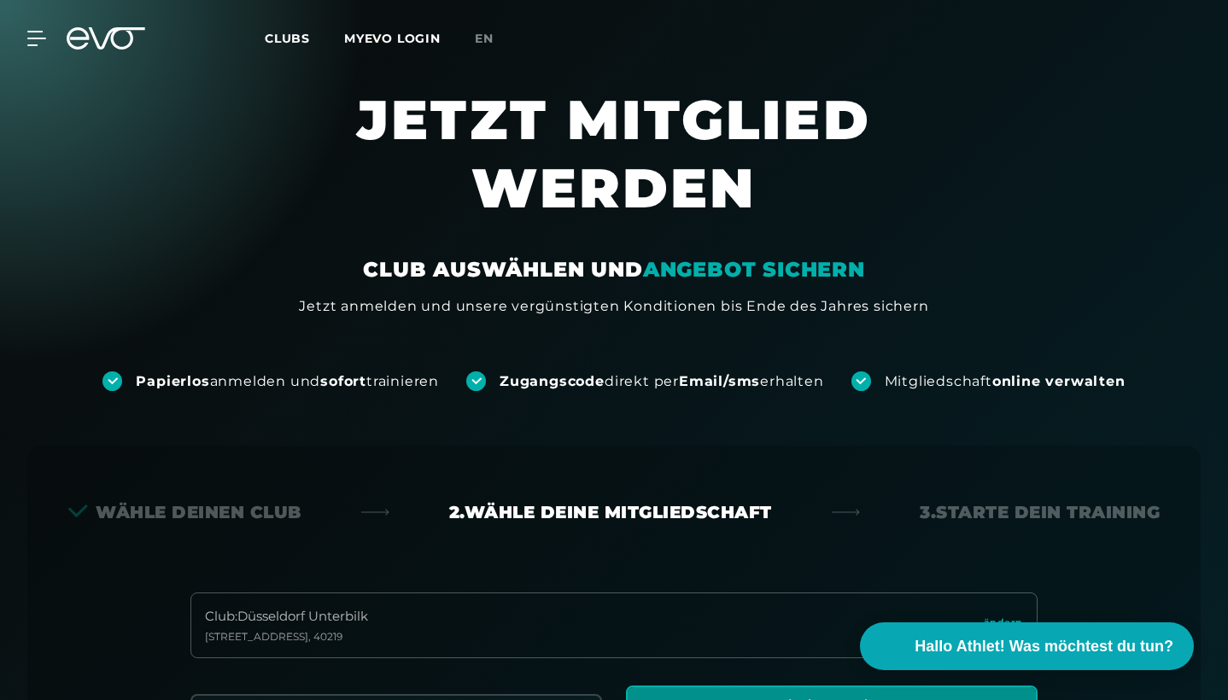
scroll to position [0, 0]
click at [44, 29] on div "MyEVO Login Über EVO Mitgliedschaften Probetraining TAGESPASS EVO Studios [GEOG…" at bounding box center [613, 39] width 1221 height 50
click at [278, 44] on span "Clubs" at bounding box center [287, 38] width 45 height 15
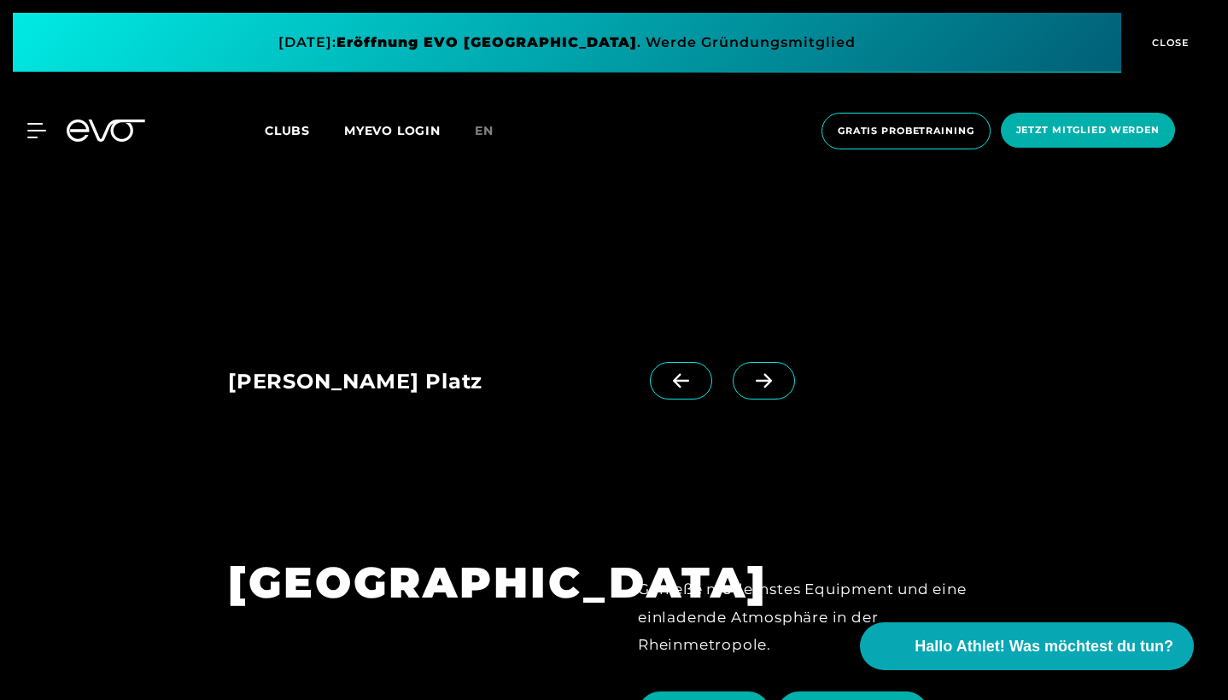
scroll to position [2615, 0]
click at [491, 558] on h1 "[GEOGRAPHIC_DATA]" at bounding box center [409, 583] width 362 height 55
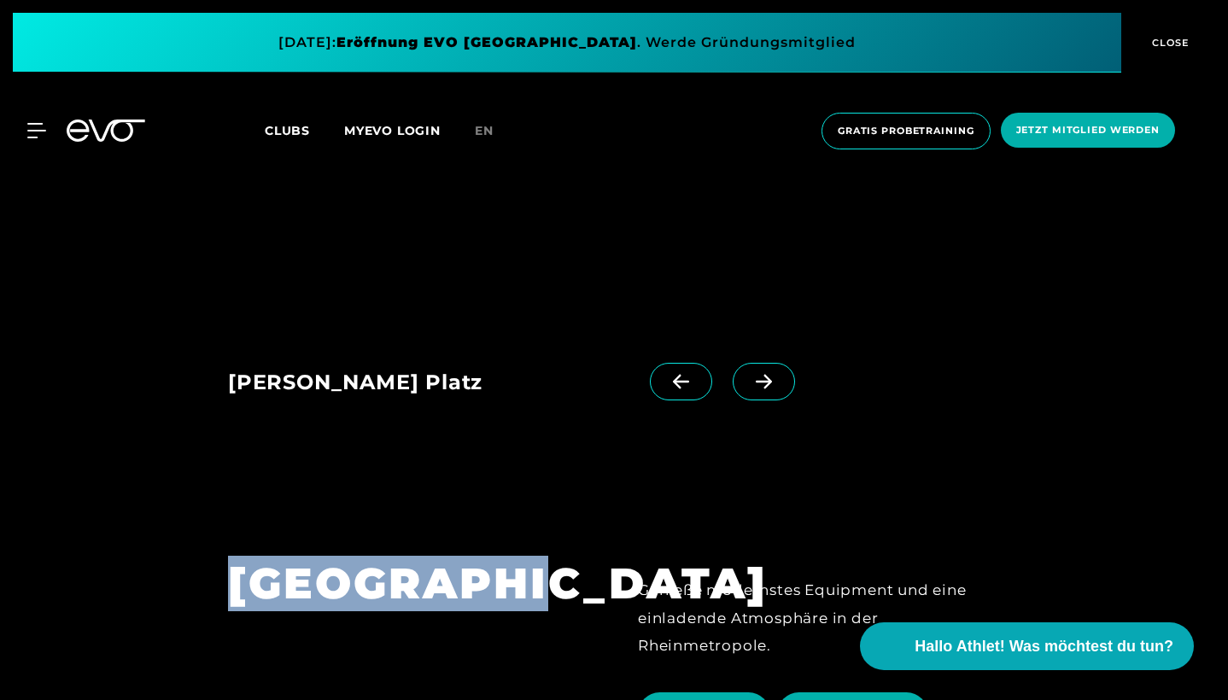
click at [491, 558] on h1 "[GEOGRAPHIC_DATA]" at bounding box center [409, 583] width 362 height 55
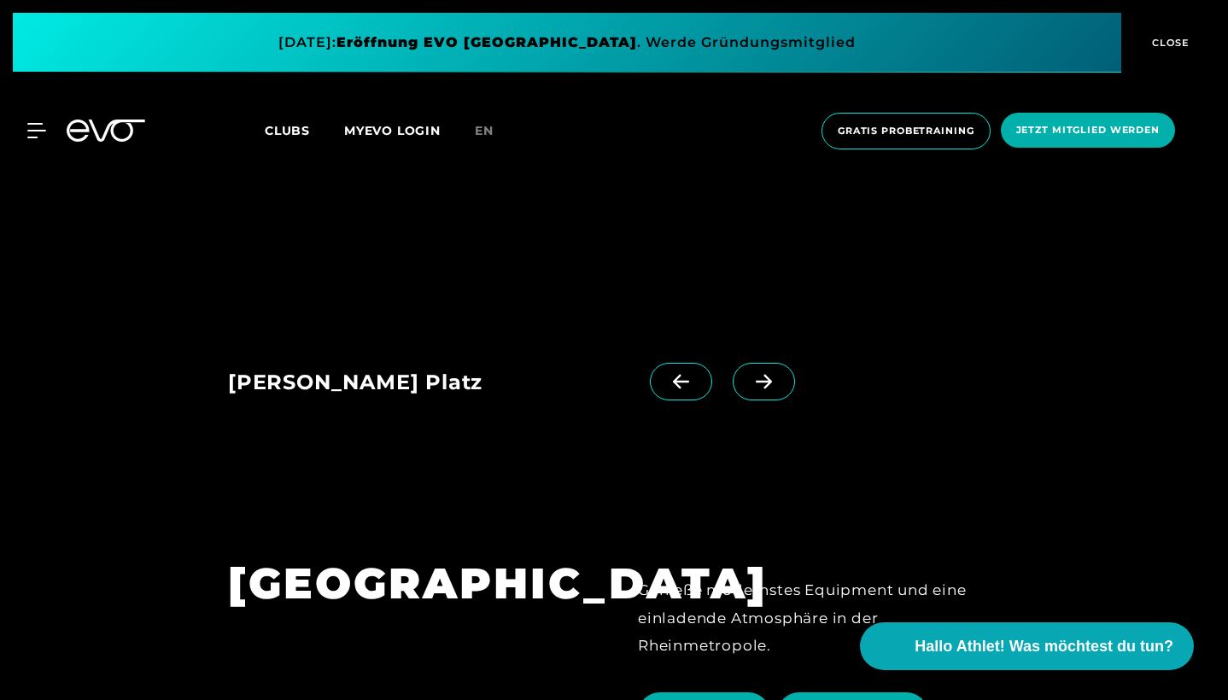
click at [529, 462] on div "[PERSON_NAME] Platz EVO Alexanderplatz [PERSON_NAME] Platz EVO Spittelmarkt EVO…" at bounding box center [614, 132] width 1228 height 727
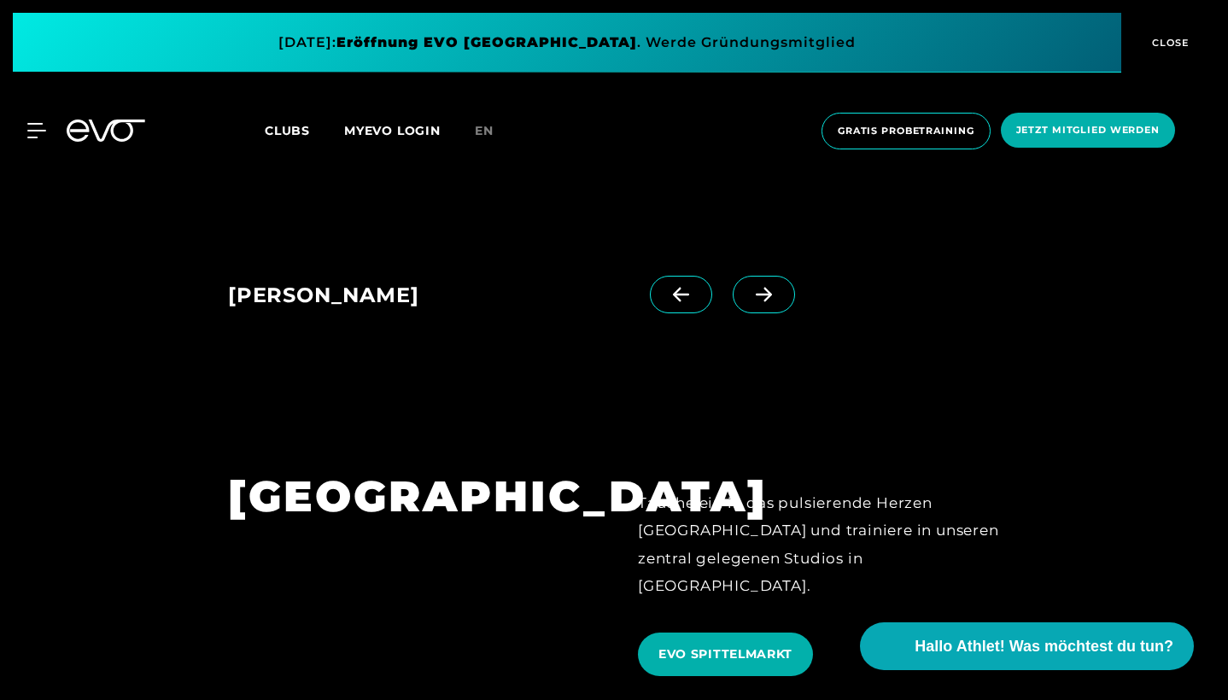
scroll to position [1491, 0]
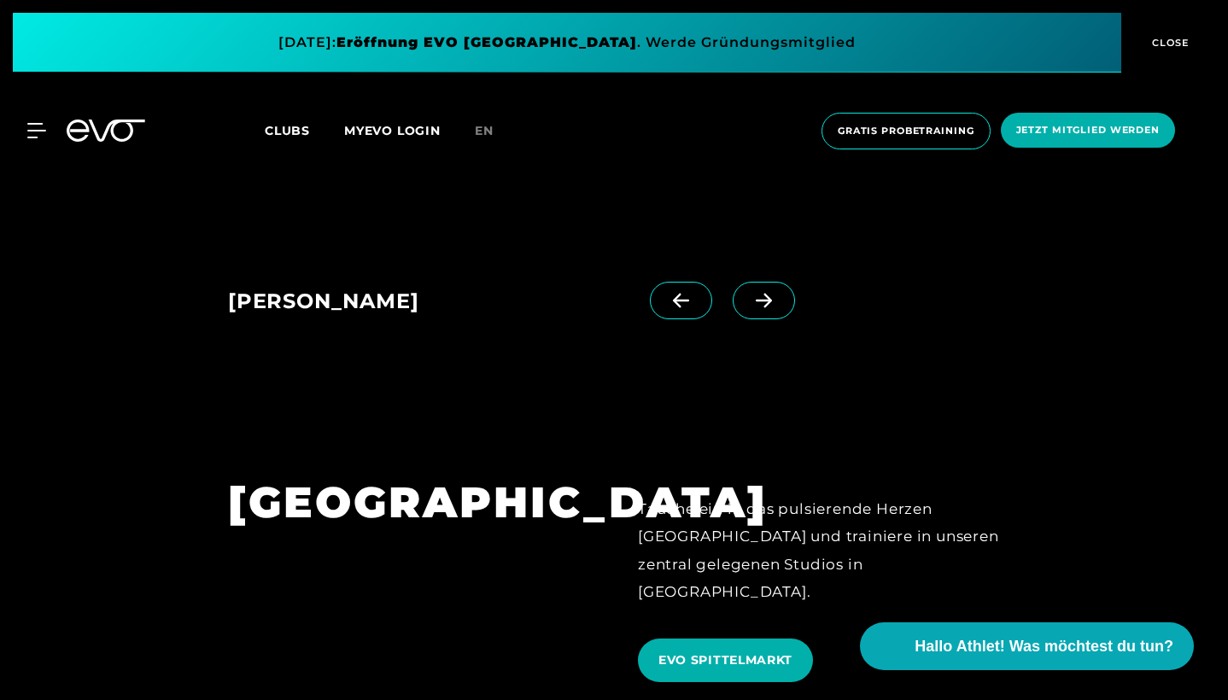
click at [332, 493] on h1 "[GEOGRAPHIC_DATA]" at bounding box center [409, 502] width 362 height 55
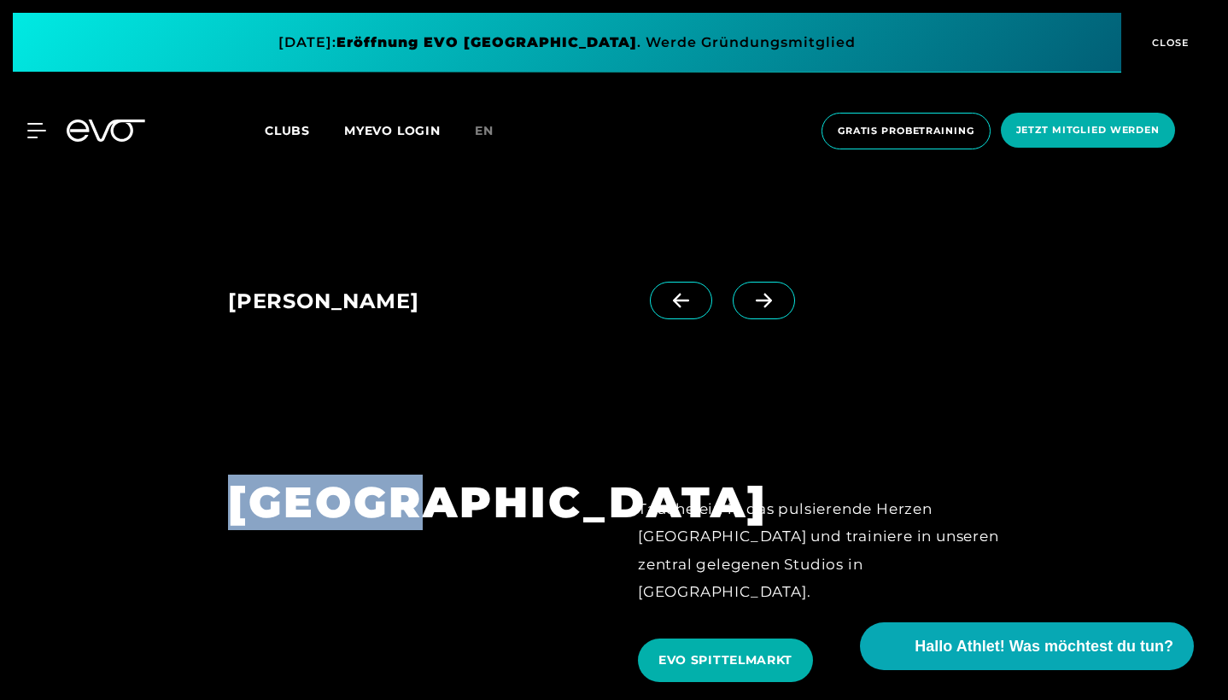
click at [332, 493] on h1 "[GEOGRAPHIC_DATA]" at bounding box center [409, 502] width 362 height 55
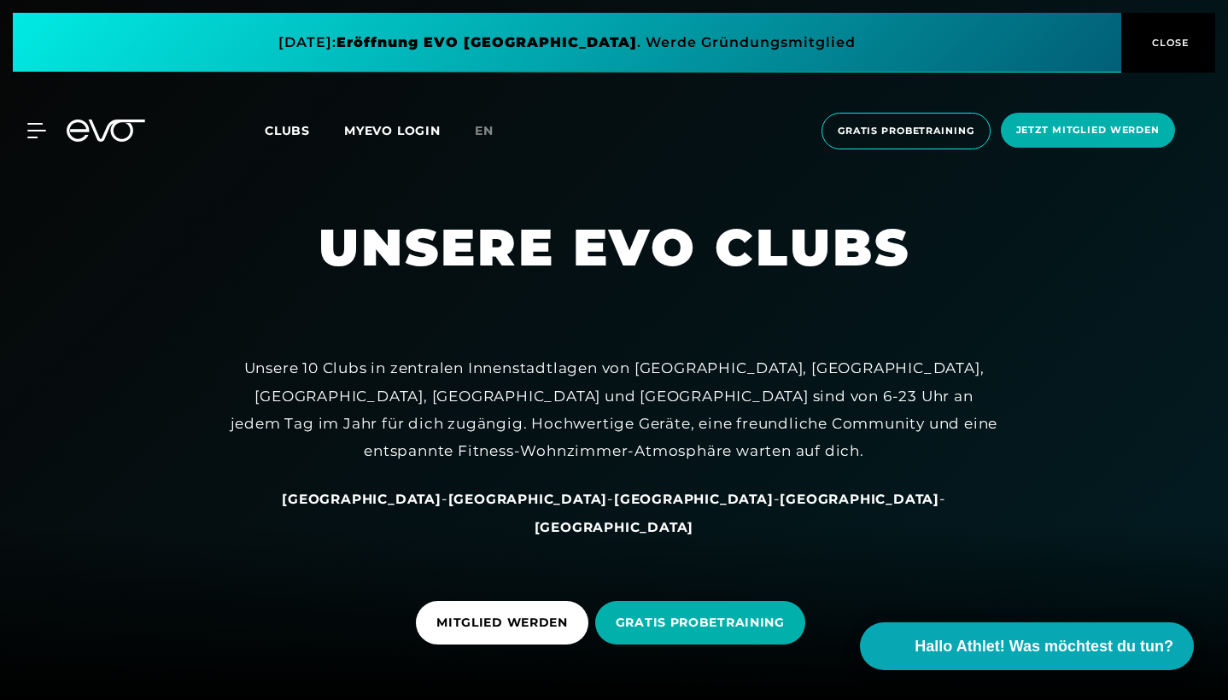
scroll to position [0, 0]
click at [568, 46] on span at bounding box center [567, 43] width 1108 height 60
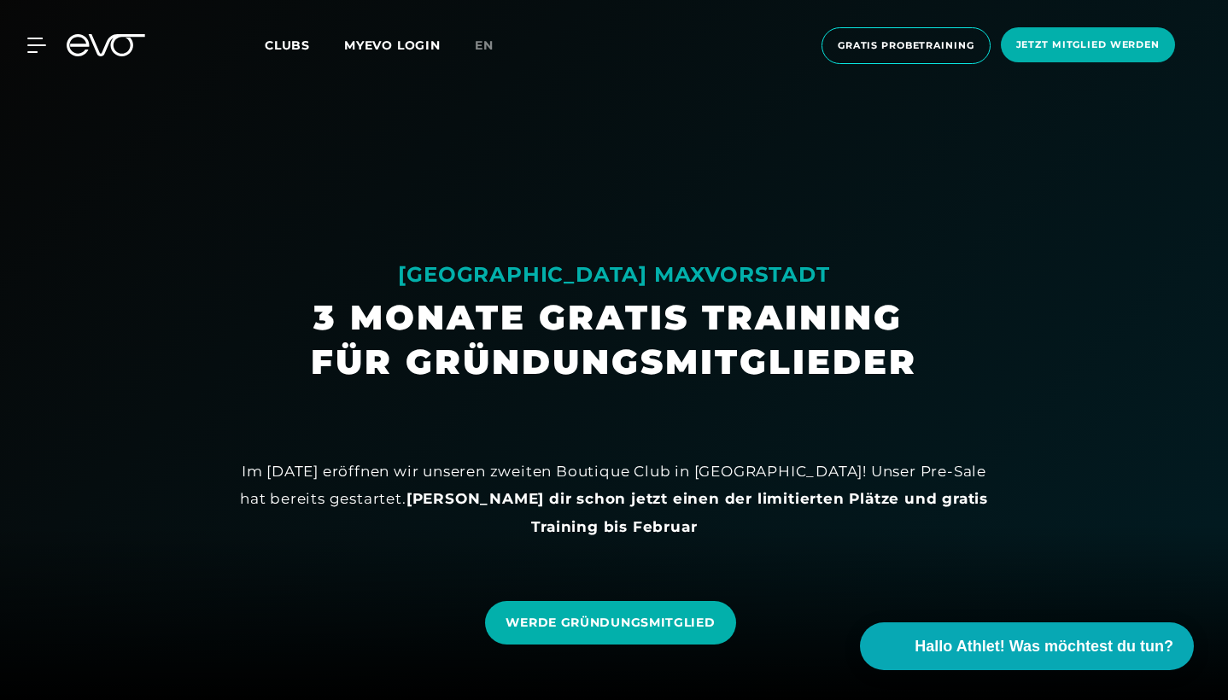
click at [102, 47] on icon at bounding box center [106, 45] width 79 height 22
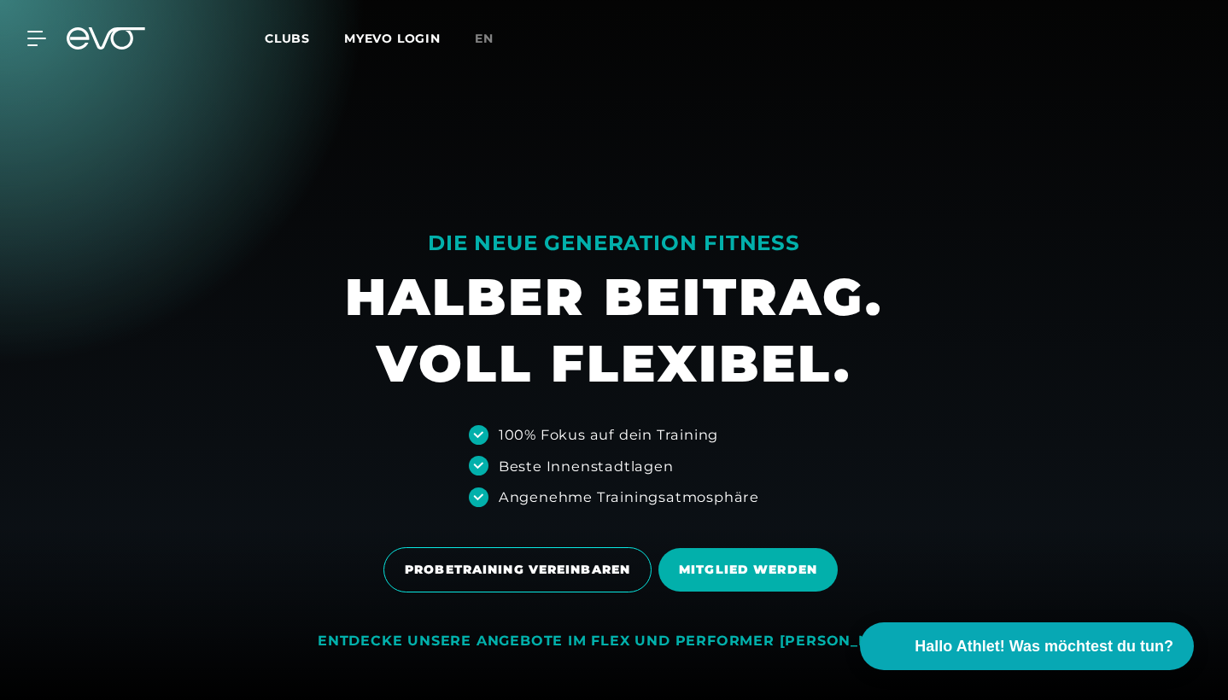
click at [0, 37] on div "MyEVO Login Über EVO Mitgliedschaften Probetraining TAGESPASS EVO Studios [GEOG…" at bounding box center [614, 38] width 1228 height 77
click at [38, 37] on icon at bounding box center [39, 38] width 25 height 15
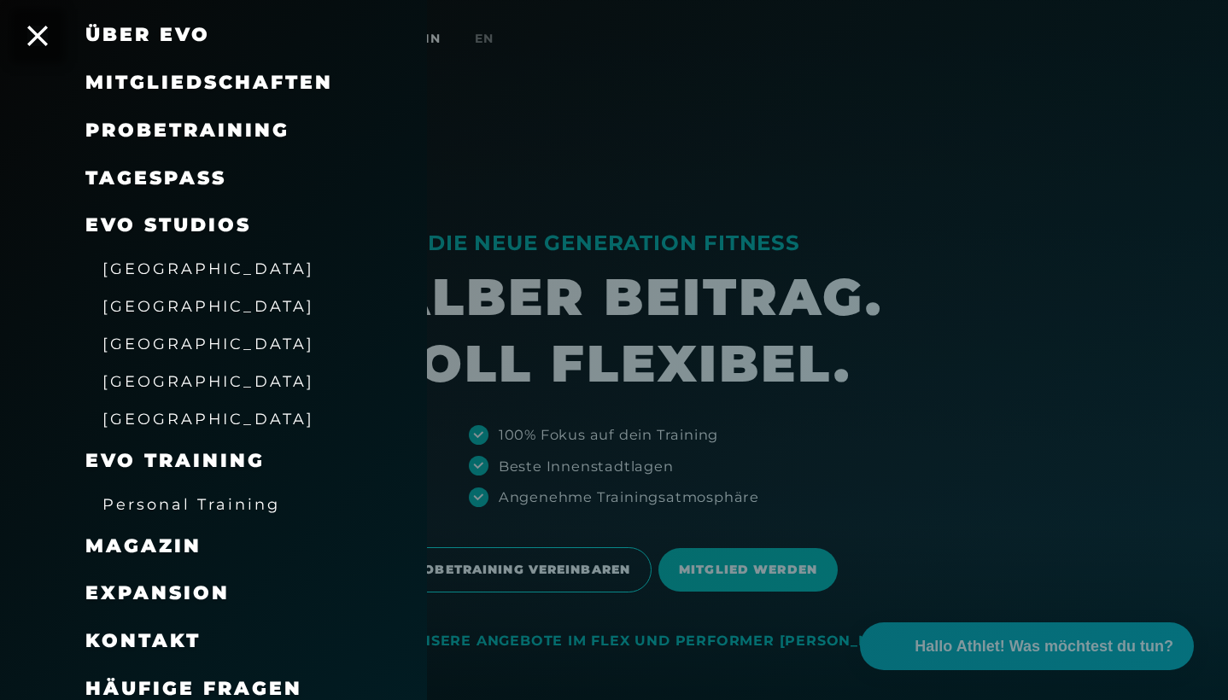
click at [167, 269] on span "[GEOGRAPHIC_DATA]" at bounding box center [208, 269] width 212 height 18
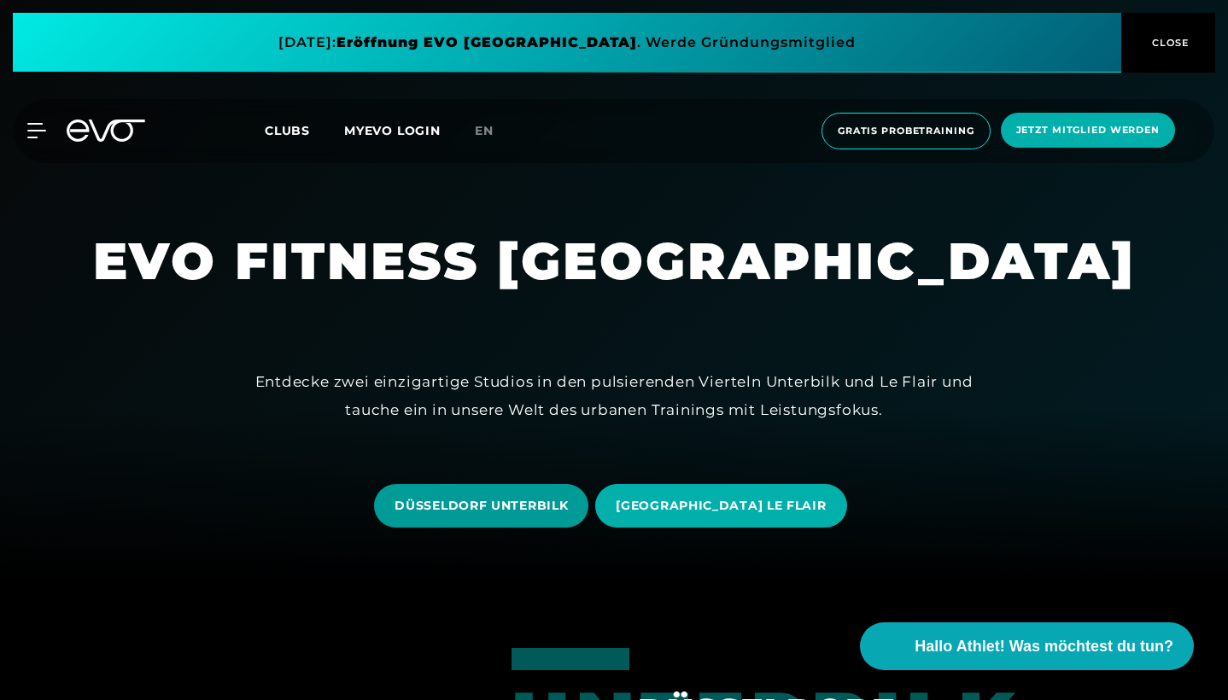
scroll to position [136, 0]
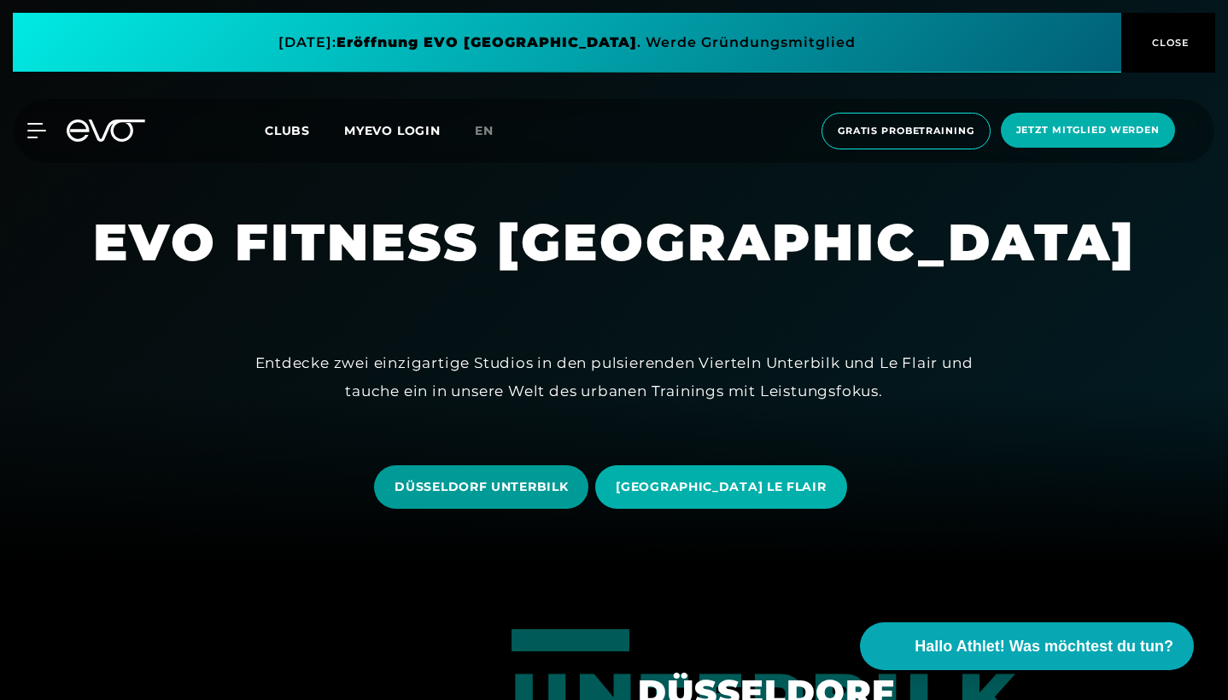
click at [568, 486] on span "DÜSSELDORF UNTERBILK" at bounding box center [480, 487] width 173 height 18
